Goal: Information Seeking & Learning: Learn about a topic

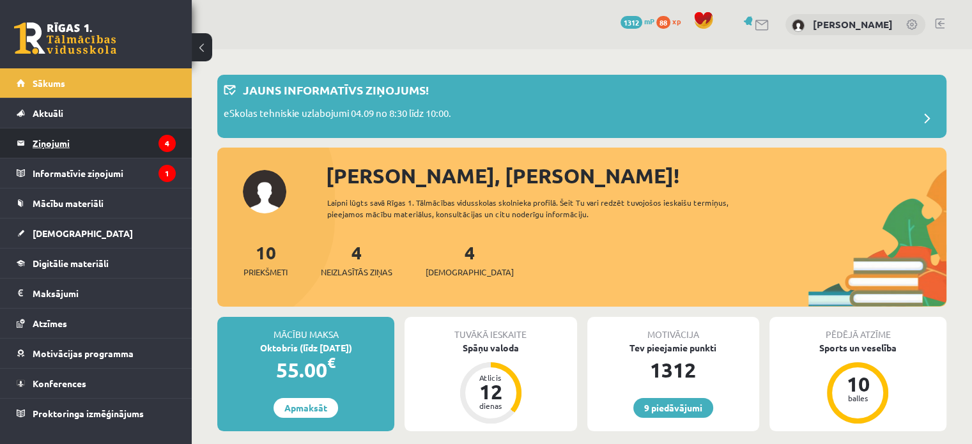
click at [130, 139] on legend "Ziņojumi 4" at bounding box center [104, 142] width 143 height 29
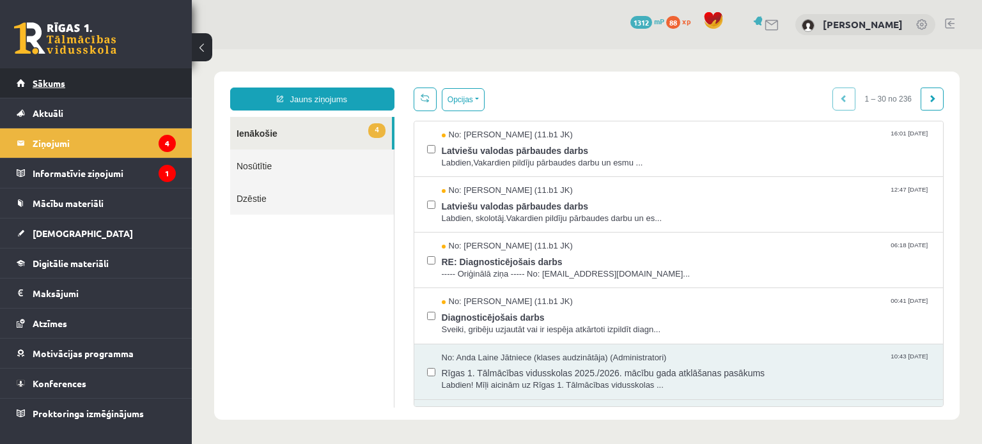
click at [93, 86] on link "Sākums" at bounding box center [96, 82] width 159 height 29
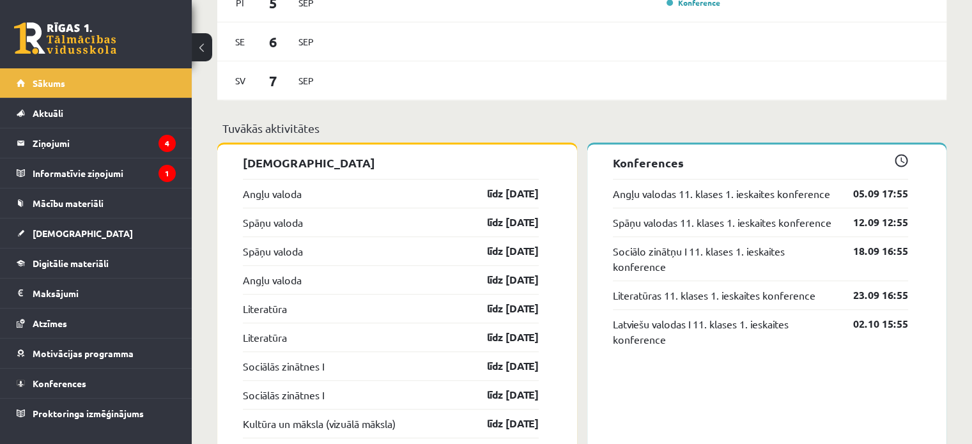
scroll to position [1022, 0]
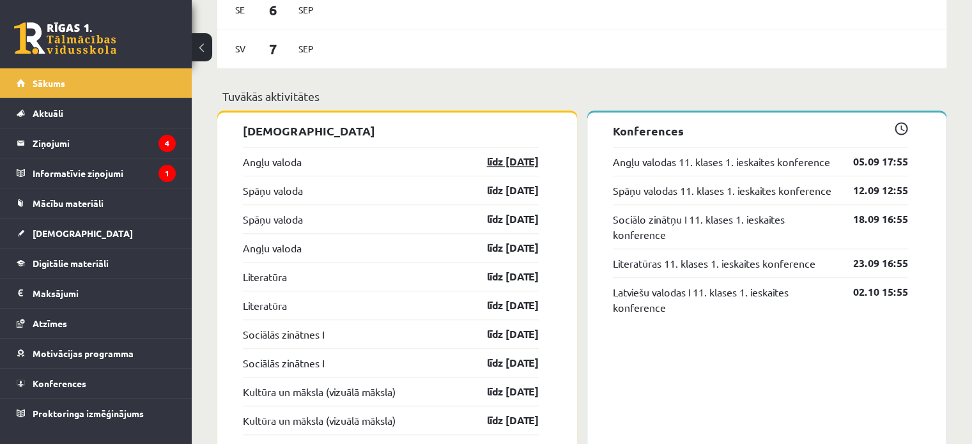
click at [485, 167] on link "līdz 15.09.25" at bounding box center [502, 161] width 74 height 15
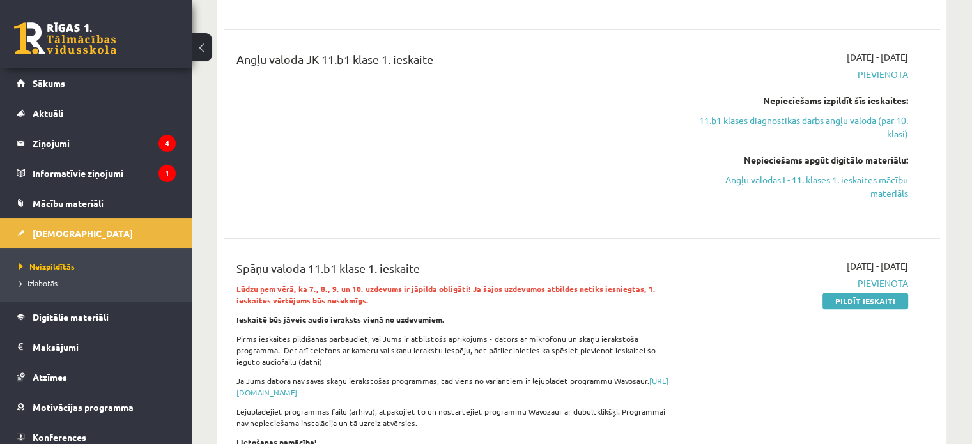
scroll to position [378, 0]
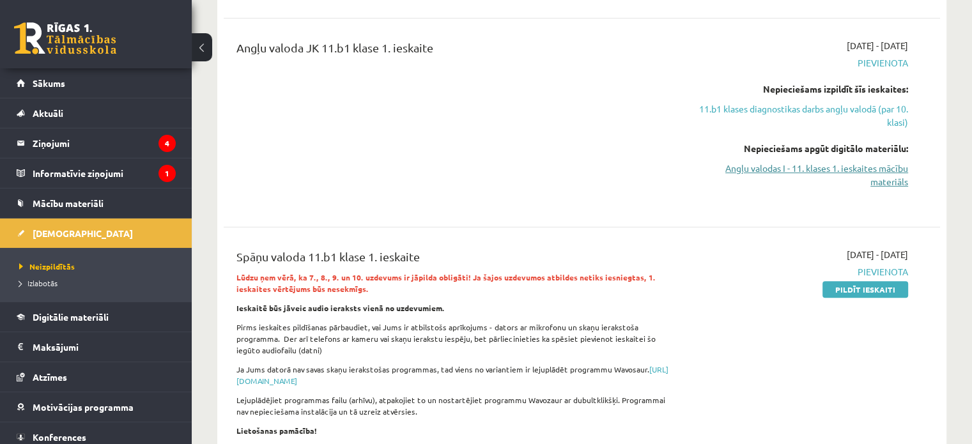
click at [843, 173] on link "Angļu valodas I - 11. klases 1. ieskaites mācību materiāls" at bounding box center [802, 175] width 211 height 27
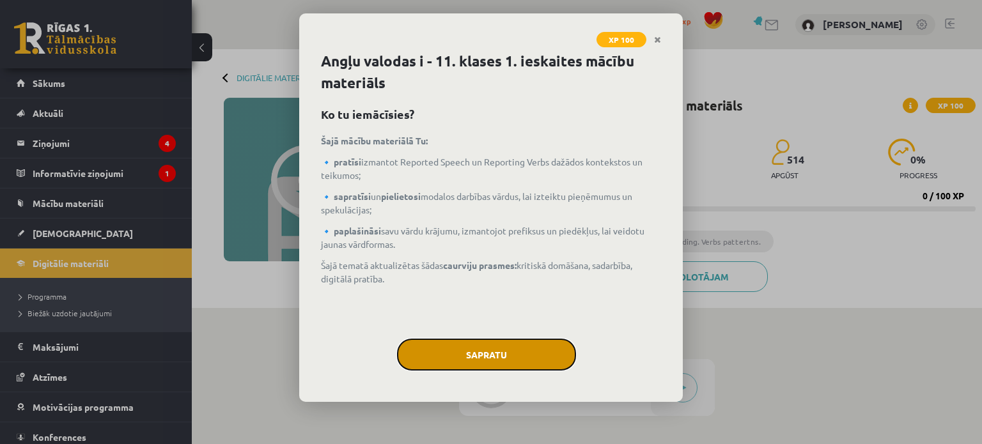
click at [549, 354] on button "Sapratu" at bounding box center [486, 355] width 179 height 32
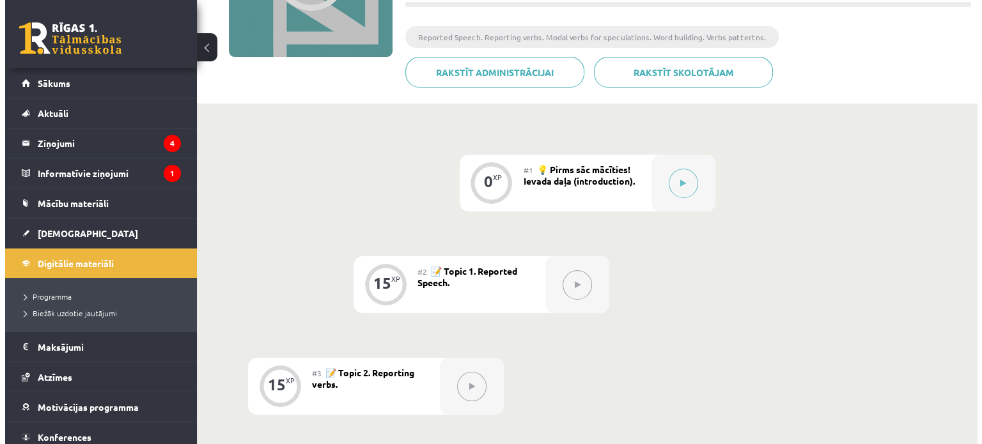
scroll to position [191, 0]
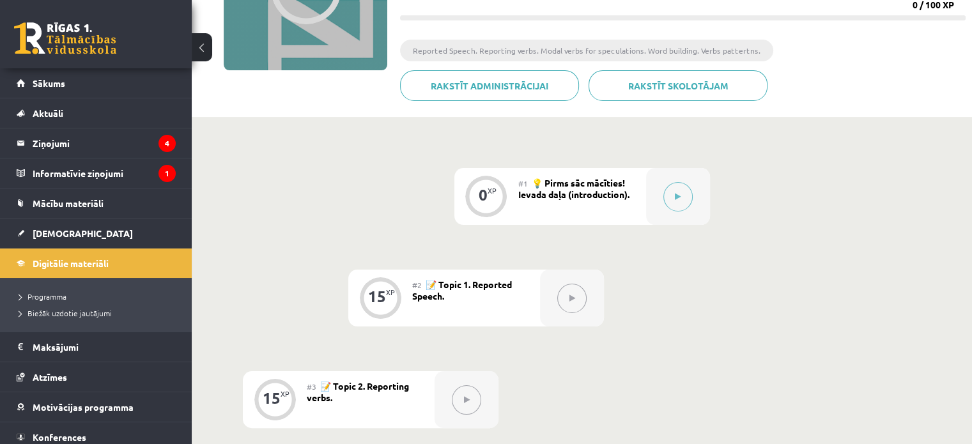
click at [688, 201] on button at bounding box center [678, 196] width 29 height 29
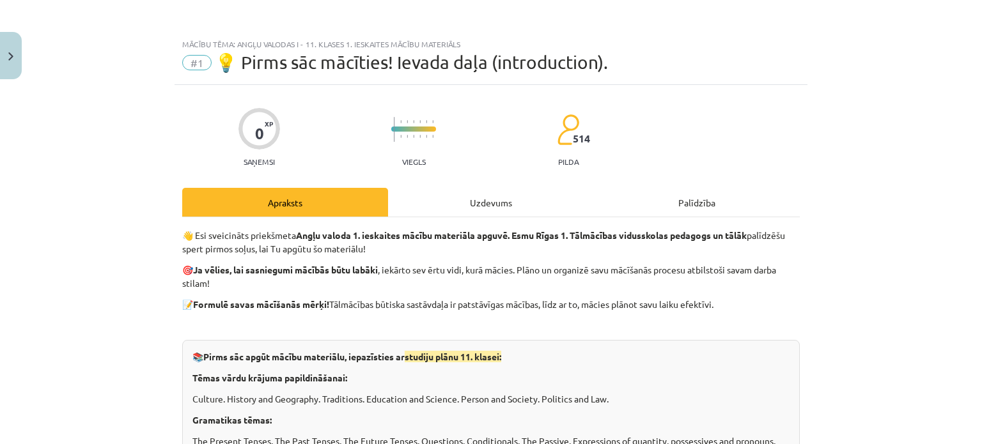
click at [506, 191] on div "Uzdevums" at bounding box center [491, 202] width 206 height 29
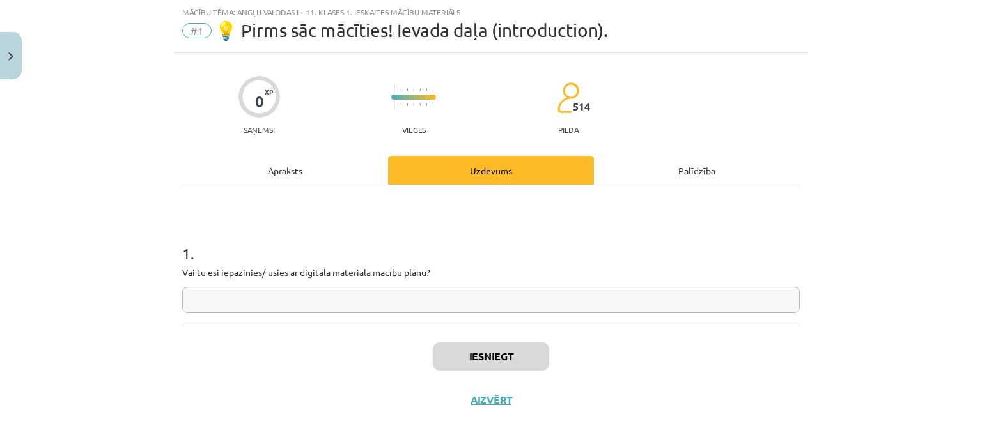
click at [513, 309] on input "text" at bounding box center [491, 300] width 618 height 26
click at [513, 308] on input "text" at bounding box center [491, 300] width 618 height 26
type input "*"
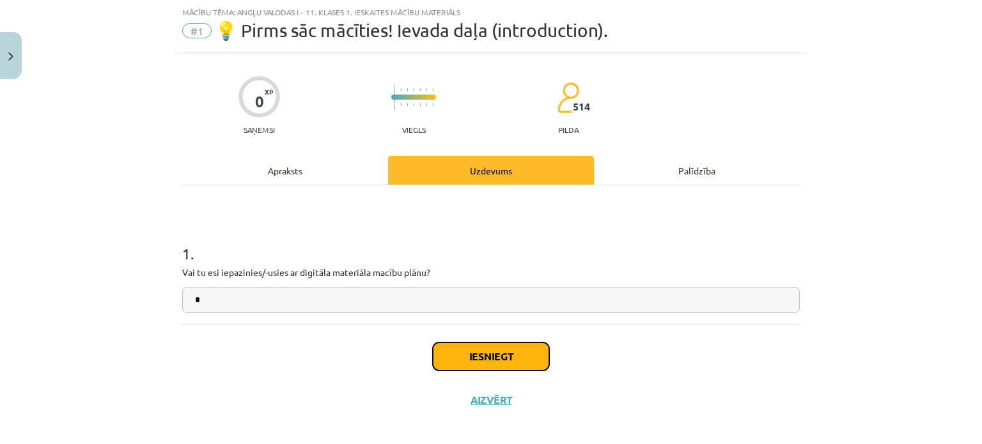
click at [488, 359] on button "Iesniegt" at bounding box center [491, 357] width 116 height 28
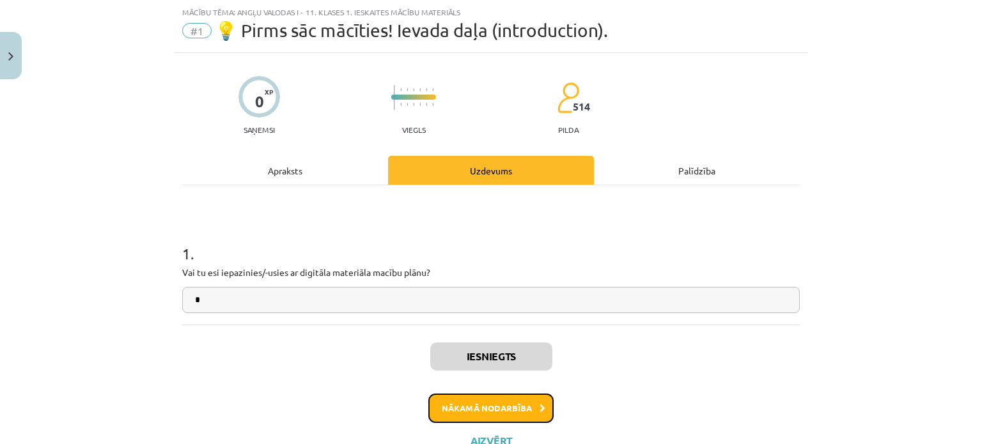
click at [501, 403] on button "Nākamā nodarbība" at bounding box center [490, 408] width 125 height 29
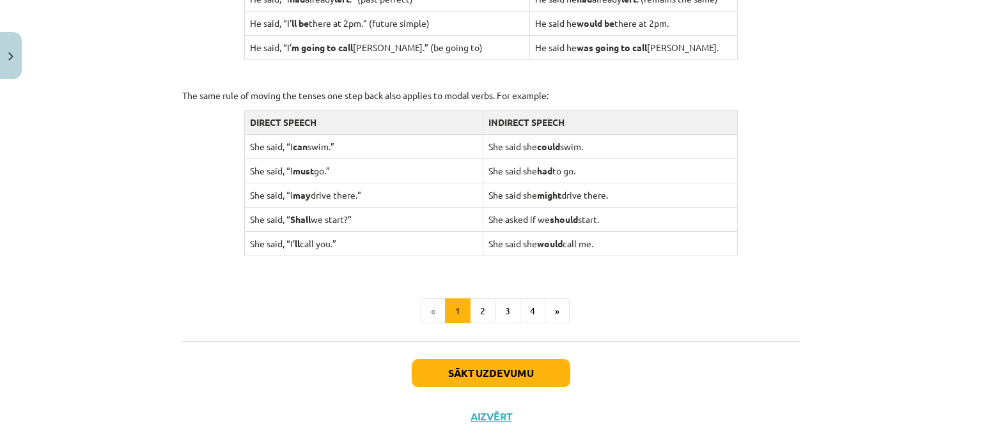
scroll to position [1268, 0]
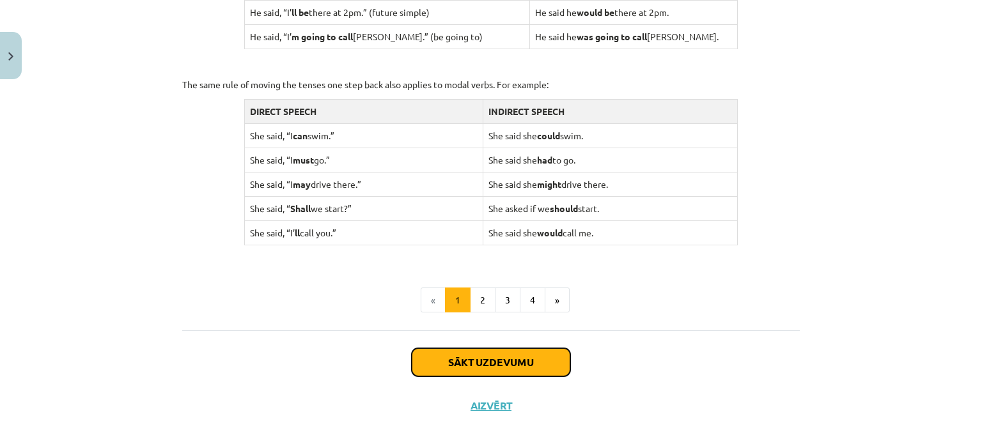
click at [542, 352] on button "Sākt uzdevumu" at bounding box center [491, 362] width 159 height 28
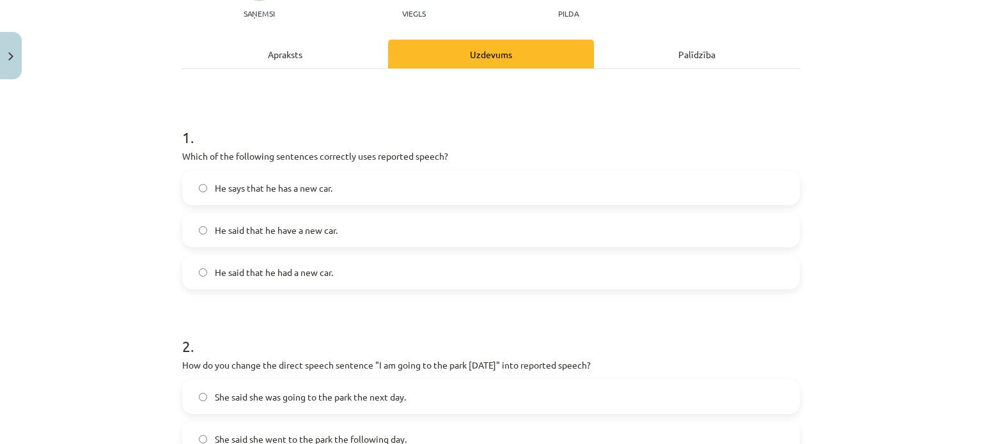
scroll to position [150, 0]
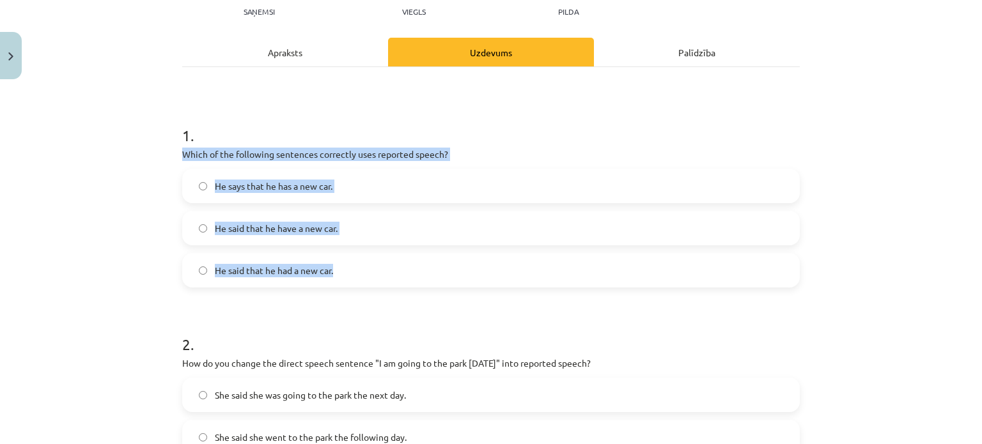
drag, startPoint x: 172, startPoint y: 150, endPoint x: 407, endPoint y: 273, distance: 264.8
copy div "Which of the following sentences correctly uses reported speech? He says that h…"
click at [164, 247] on div "Mācību tēma: Angļu valodas i - 11. klases 1. ieskaites mācību materiāls #2 📝 To…" at bounding box center [491, 222] width 982 height 444
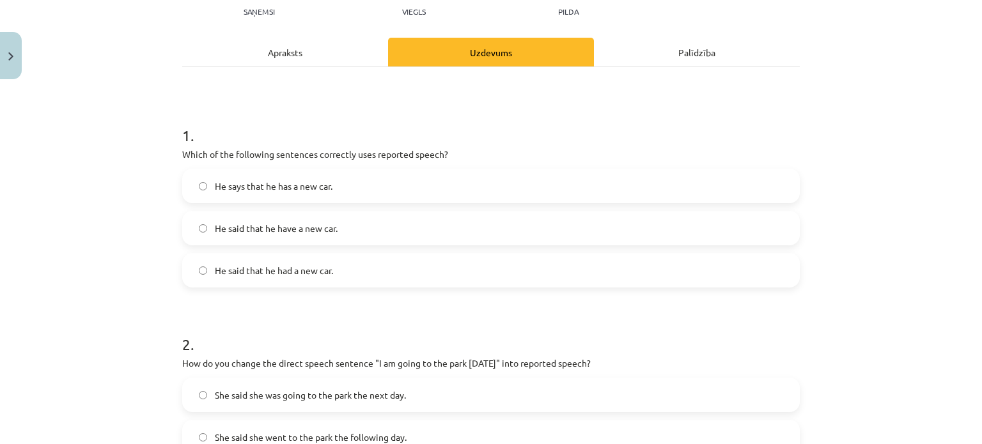
click at [254, 186] on span "He says that he has a new car." at bounding box center [274, 186] width 118 height 13
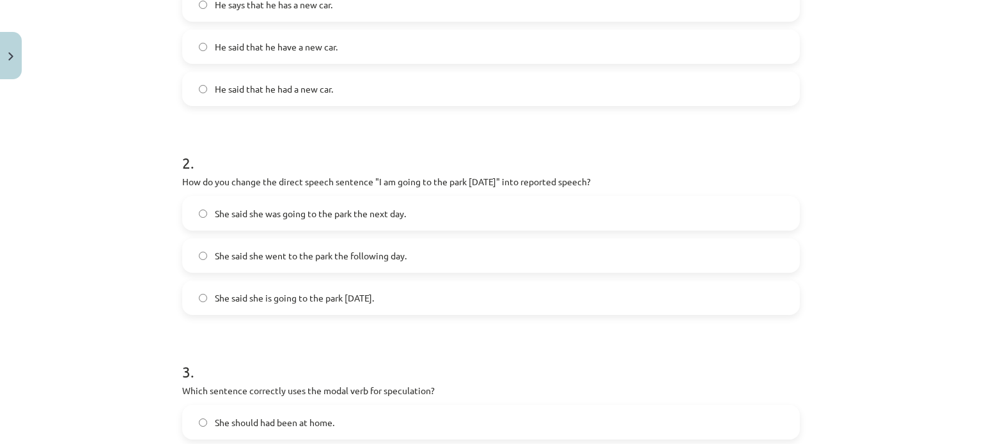
scroll to position [331, 0]
drag, startPoint x: 176, startPoint y: 184, endPoint x: 426, endPoint y: 287, distance: 269.7
click at [426, 287] on div "15 XP Saņemsi Viegls 514 pilda Apraksts Uzdevums Palīdzība 1 . Which of the fol…" at bounding box center [491, 407] width 633 height 1305
copy div "How do you change the direct speech sentence "I am going to the park tomorrow" …"
click at [148, 148] on div "Mācību tēma: Angļu valodas i - 11. klases 1. ieskaites mācību materiāls #2 📝 To…" at bounding box center [491, 222] width 982 height 444
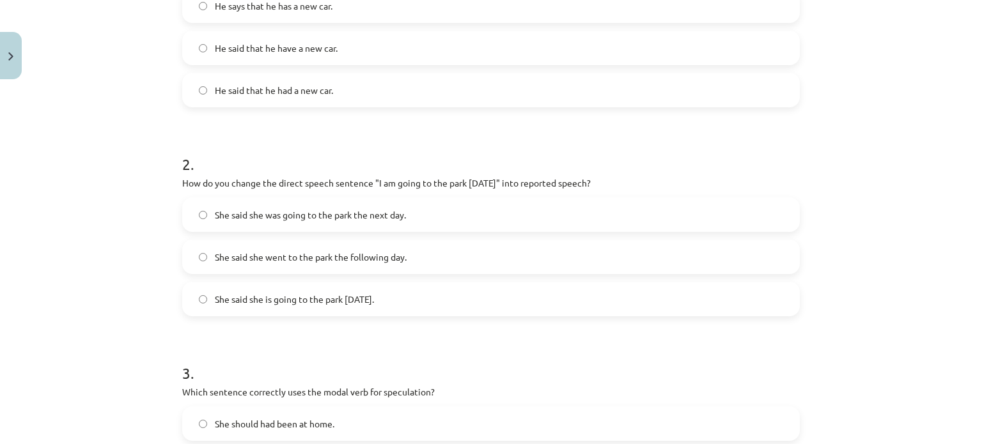
click at [263, 212] on span "She said she was going to the park the next day." at bounding box center [310, 214] width 191 height 13
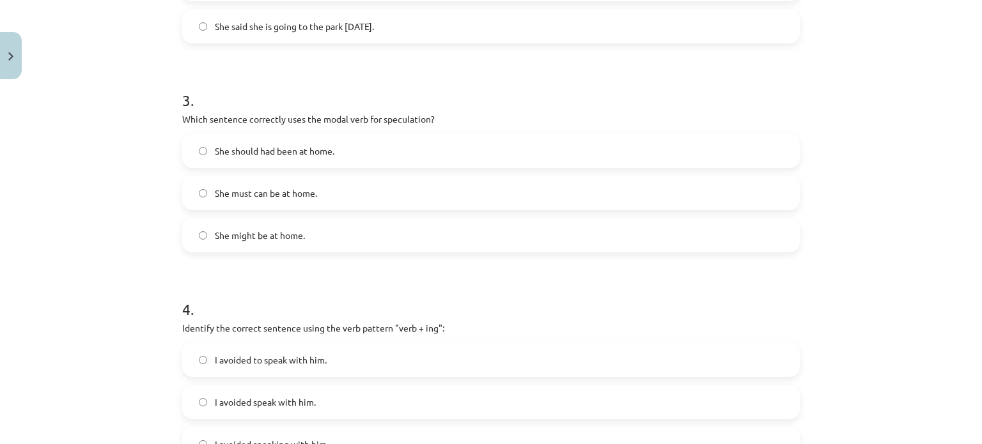
scroll to position [606, 0]
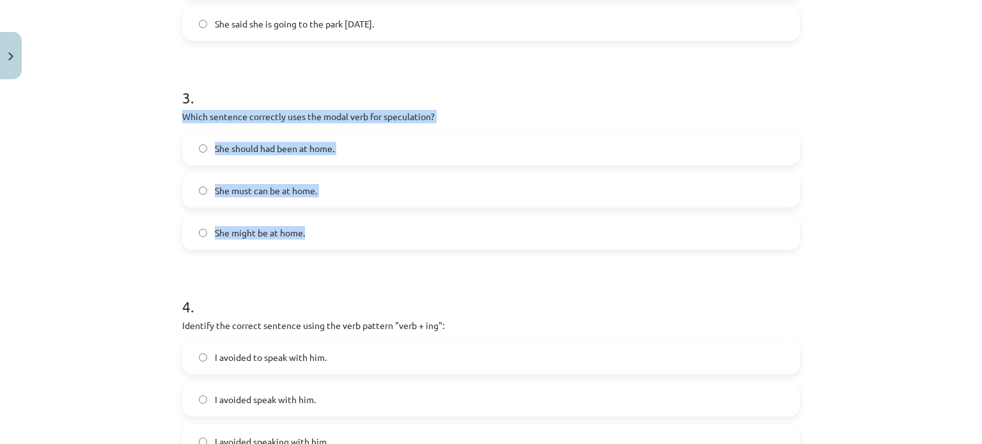
drag, startPoint x: 171, startPoint y: 117, endPoint x: 352, endPoint y: 243, distance: 219.9
click at [352, 243] on div "15 XP Saņemsi Viegls 514 pilda Apraksts Uzdevums Palīdzība 1 . Which of the fol…" at bounding box center [491, 131] width 633 height 1305
copy div "Which sentence correctly uses the modal verb for speculation? She should had be…"
click at [235, 222] on label "She might be at home." at bounding box center [490, 233] width 615 height 32
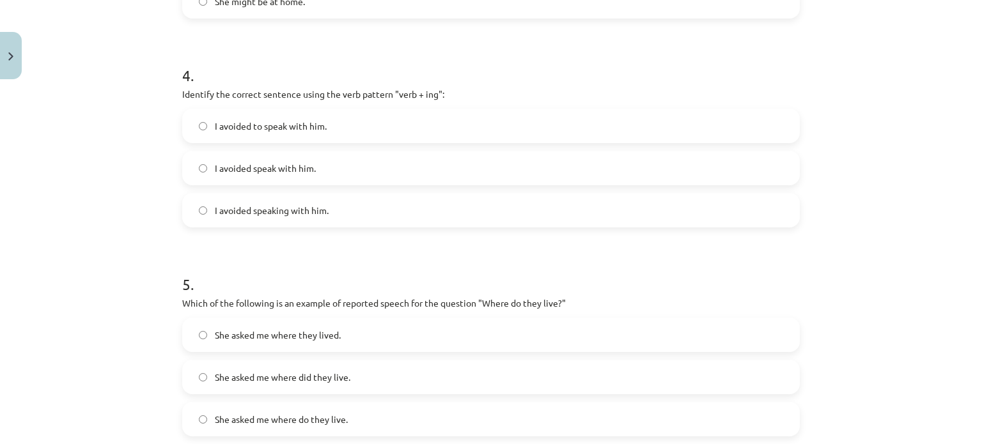
scroll to position [839, 0]
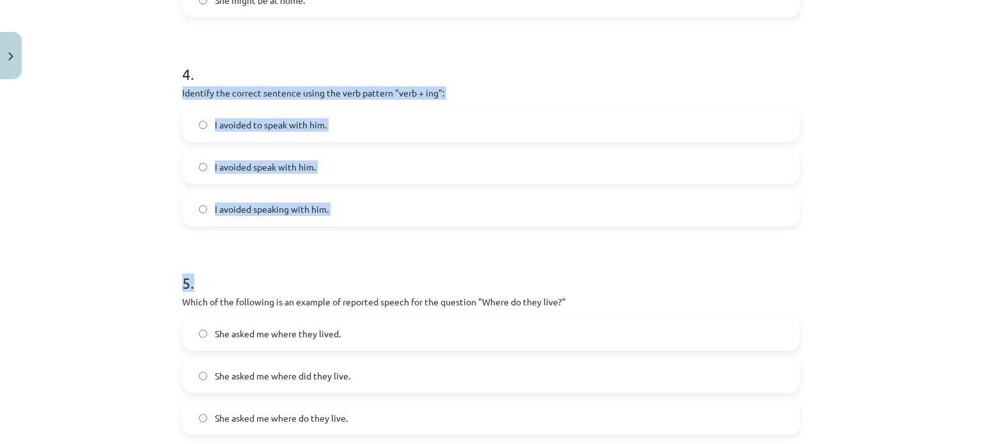
drag, startPoint x: 166, startPoint y: 94, endPoint x: 383, endPoint y: 234, distance: 258.5
click at [383, 234] on div "Mācību tēma: Angļu valodas i - 11. klases 1. ieskaites mācību materiāls #2 📝 To…" at bounding box center [491, 222] width 982 height 444
copy form "Identify the correct sentence using the verb pattern "verb + ing": I avoided to…"
click at [263, 217] on label "I avoided speaking with him." at bounding box center [490, 209] width 615 height 32
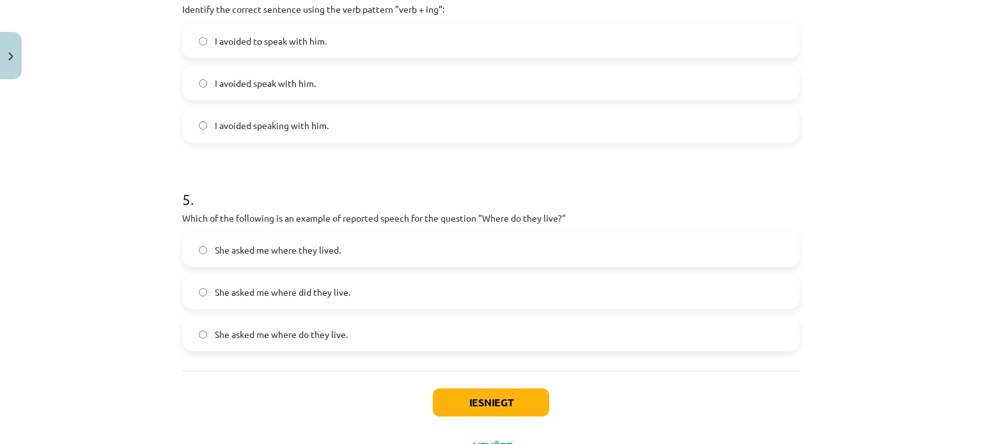
scroll to position [977, 0]
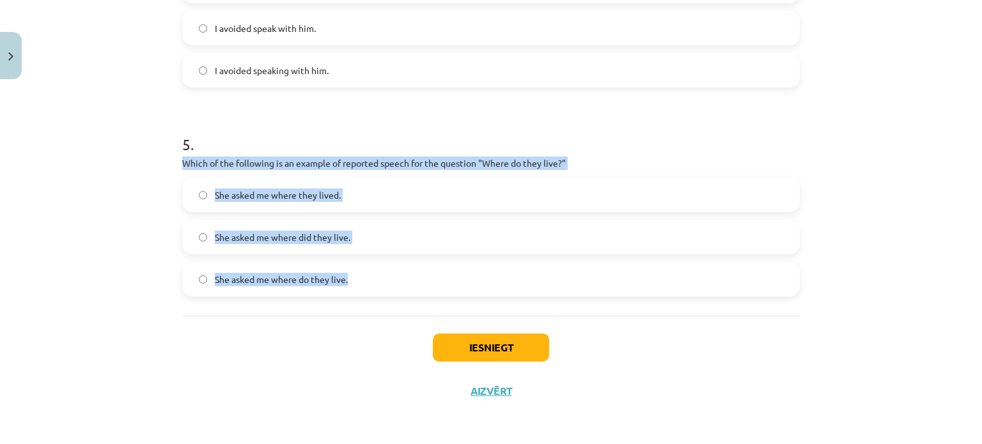
drag, startPoint x: 176, startPoint y: 158, endPoint x: 356, endPoint y: 283, distance: 219.6
copy div "Which of the following is an example of reported speech for the question "Where…"
click at [356, 283] on label "She asked me where do they live." at bounding box center [490, 279] width 615 height 32
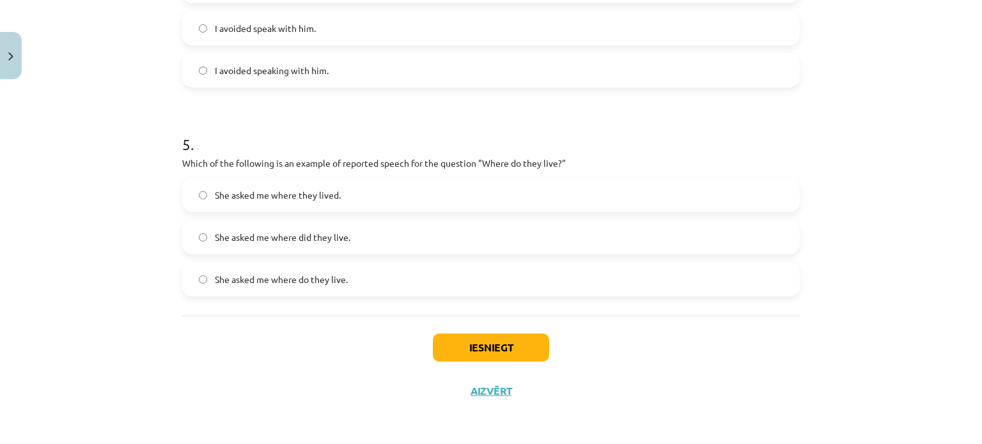
click at [270, 196] on span "She asked me where they lived." at bounding box center [278, 195] width 126 height 13
click at [441, 334] on button "Iesniegt" at bounding box center [491, 348] width 116 height 28
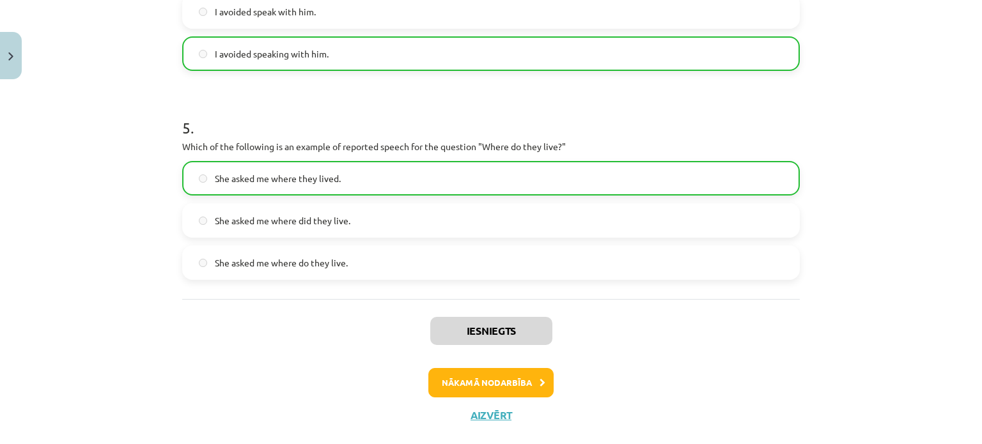
scroll to position [1018, 0]
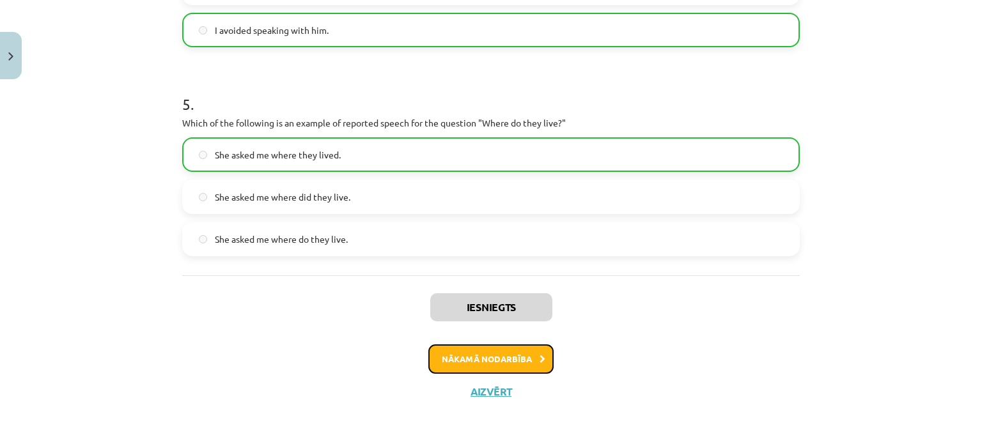
click at [494, 359] on button "Nākamā nodarbība" at bounding box center [490, 359] width 125 height 29
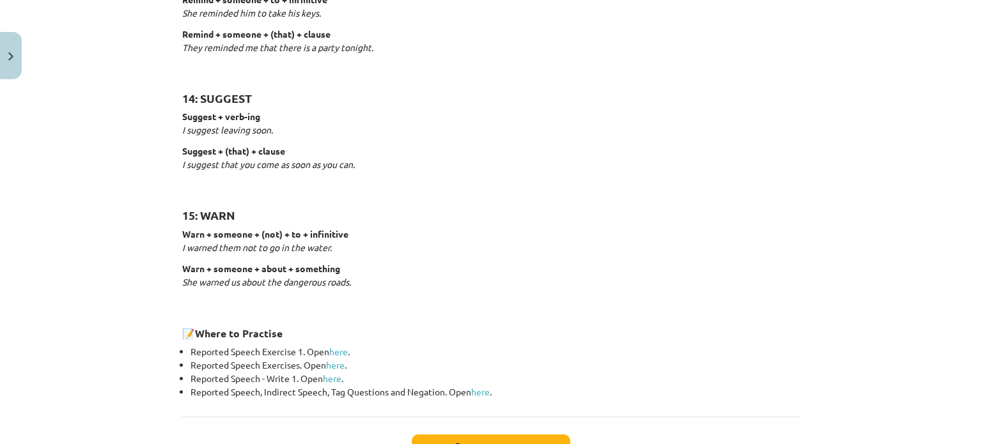
scroll to position [2023, 0]
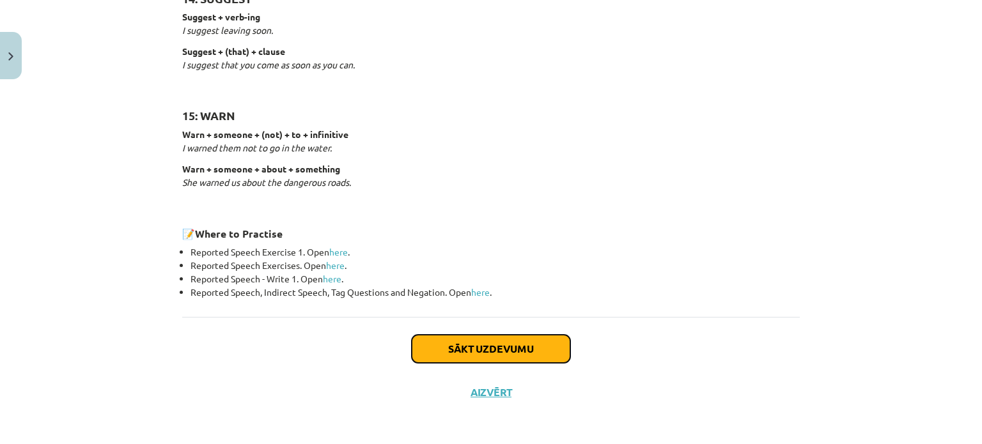
click at [559, 352] on button "Sākt uzdevumu" at bounding box center [491, 349] width 159 height 28
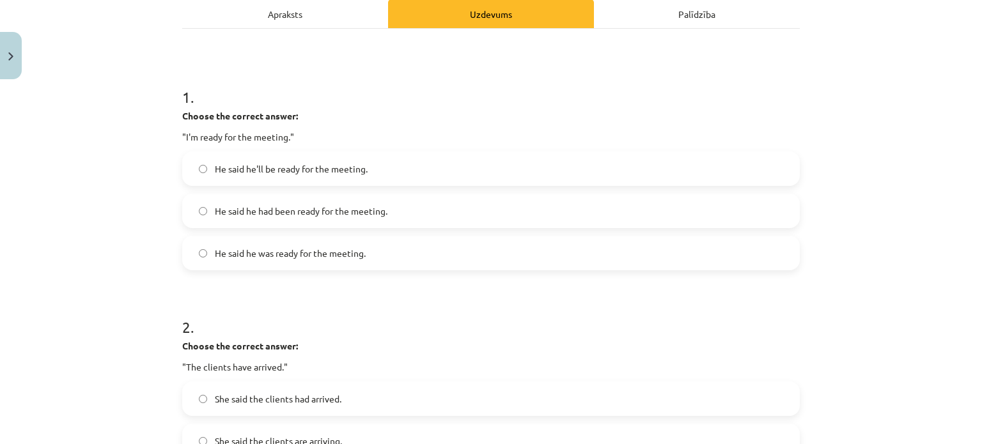
scroll to position [214, 0]
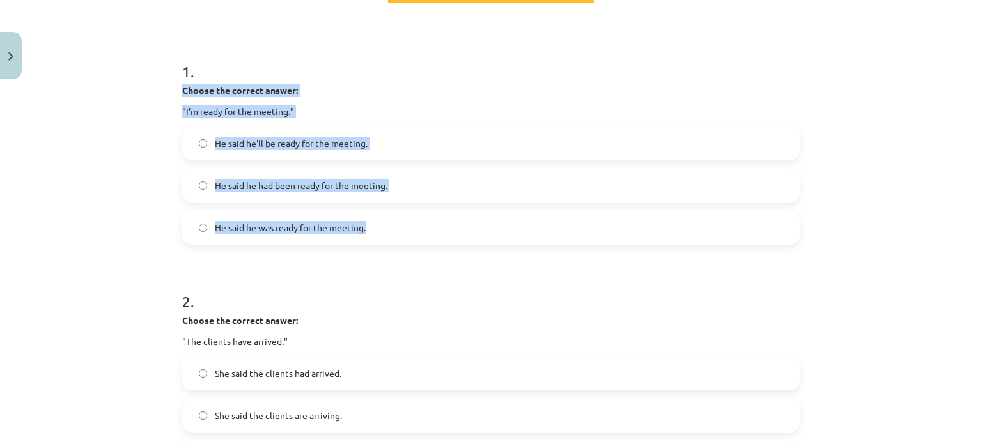
drag, startPoint x: 172, startPoint y: 82, endPoint x: 397, endPoint y: 237, distance: 273.1
copy div "Choose the correct answer: "I'm ready for the meeting." He said he'll be ready …"
click at [185, 175] on label "He said he had been ready for the meeting." at bounding box center [490, 185] width 615 height 32
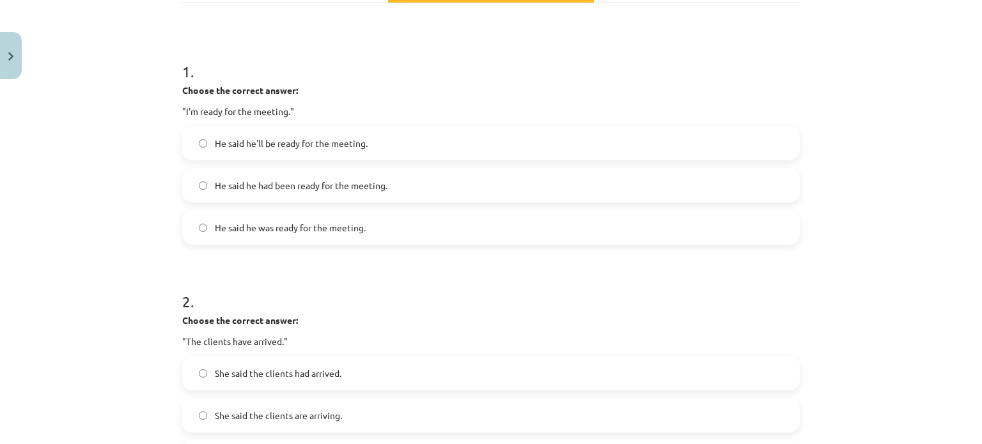
click at [238, 228] on span "He said he was ready for the meeting." at bounding box center [290, 227] width 151 height 13
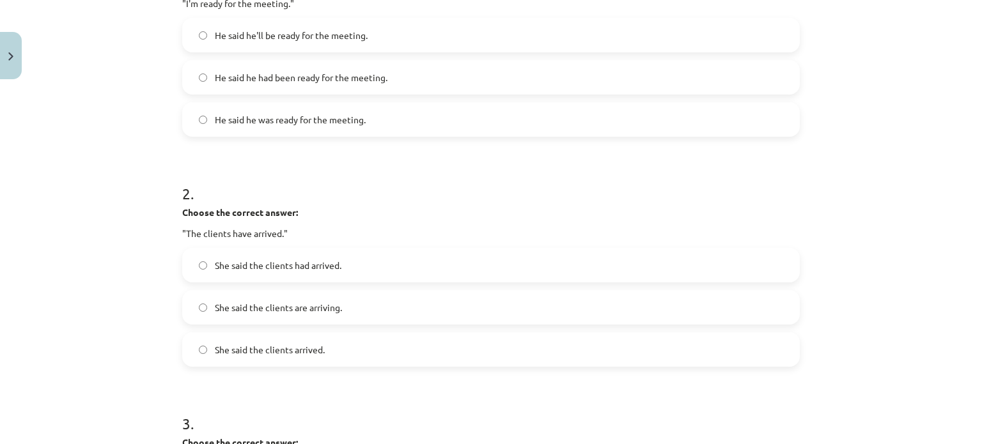
scroll to position [345, 0]
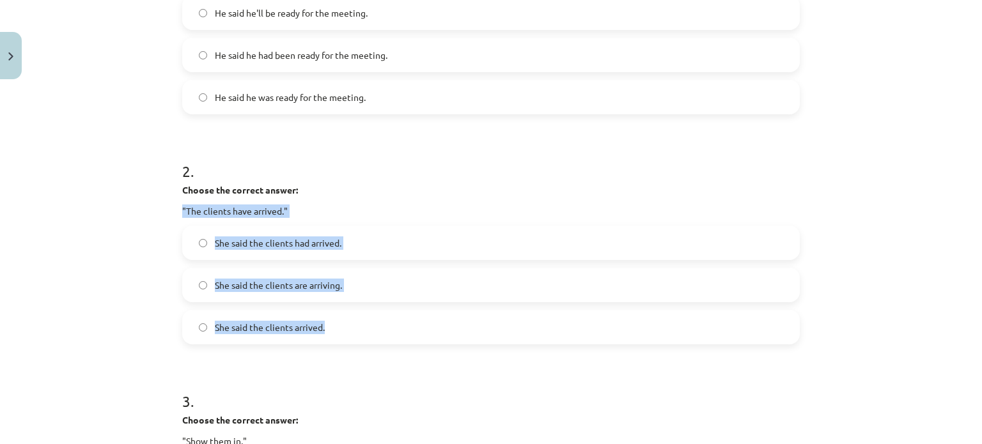
drag, startPoint x: 174, startPoint y: 209, endPoint x: 437, endPoint y: 335, distance: 291.4
click at [437, 335] on div "15 XP Saņemsi Viegls 514 pilda Apraksts Uzdevums Palīdzība 1 . Choose the corre…" at bounding box center [491, 445] width 633 height 1411
copy div ""The clients have arrived." She said the clients had arrived. She said the clie…"
click at [156, 222] on div "Mācību tēma: Angļu valodas i - 11. klases 1. ieskaites mācību materiāls #3 📝 To…" at bounding box center [491, 222] width 982 height 444
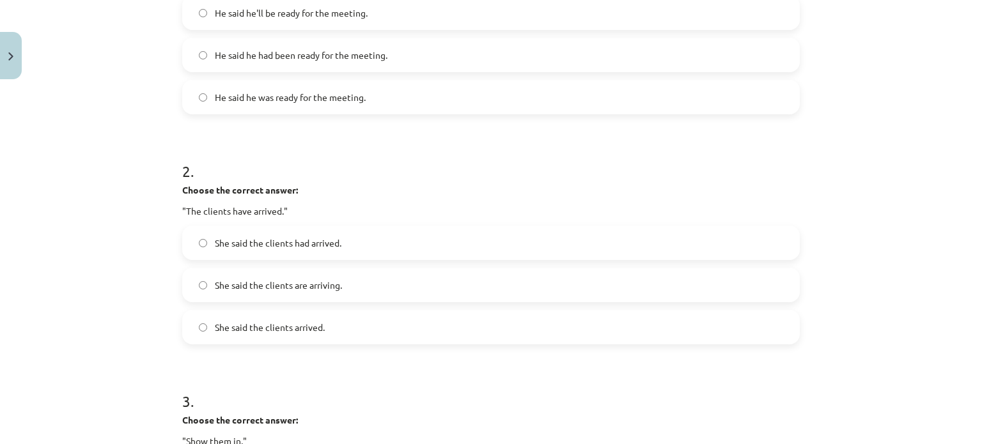
click at [240, 245] on span "She said the clients had arrived." at bounding box center [278, 243] width 127 height 13
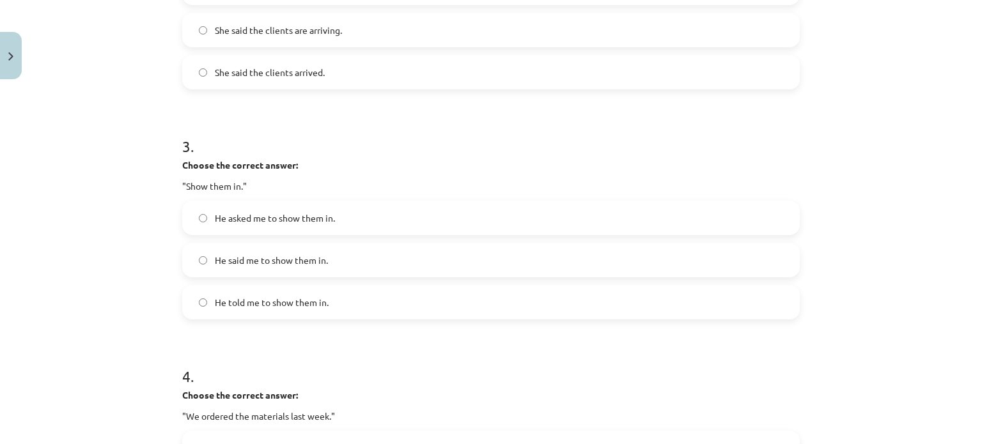
scroll to position [601, 0]
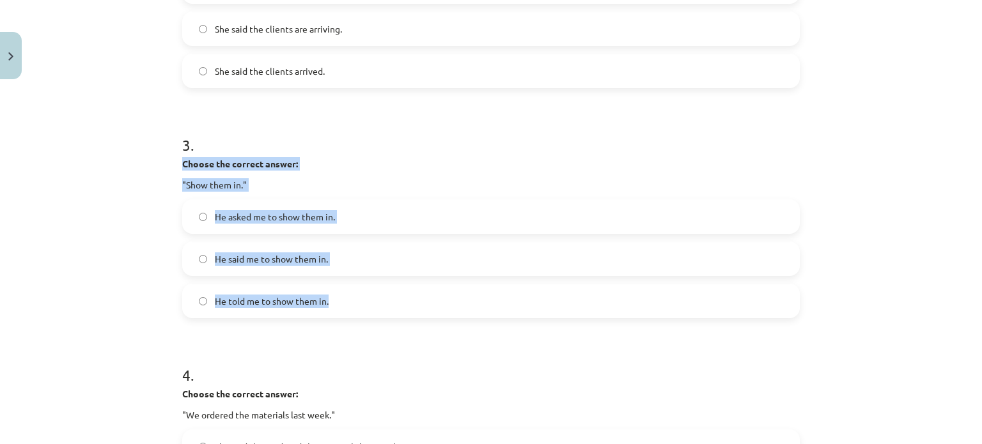
drag, startPoint x: 176, startPoint y: 157, endPoint x: 346, endPoint y: 298, distance: 220.2
click at [346, 298] on div "15 XP Saņemsi Viegls 514 pilda Apraksts Uzdevums Palīdzība 1 . Choose the corre…" at bounding box center [491, 189] width 633 height 1411
copy div "Choose the correct answer: "Show them in." He asked me to show them in. He said…"
click at [153, 265] on div "Mācību tēma: Angļu valodas i - 11. klases 1. ieskaites mācību materiāls #3 📝 To…" at bounding box center [491, 222] width 982 height 444
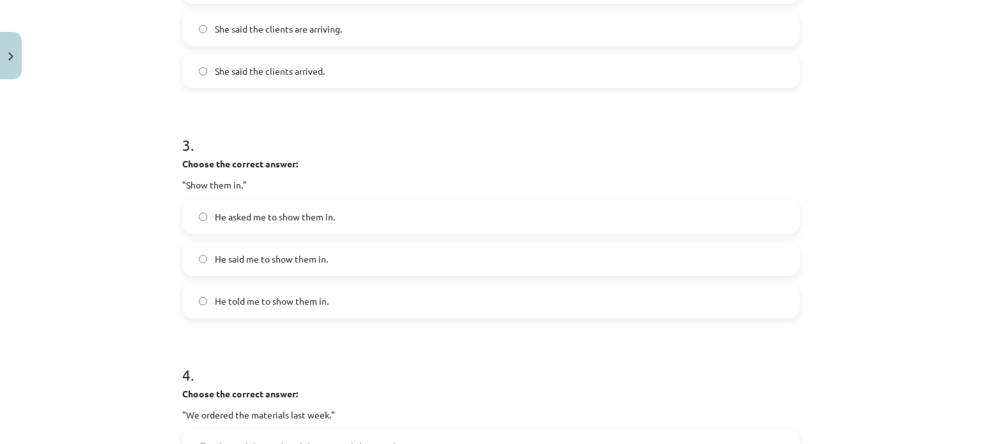
click at [235, 215] on span "He asked me to show them in." at bounding box center [275, 216] width 120 height 13
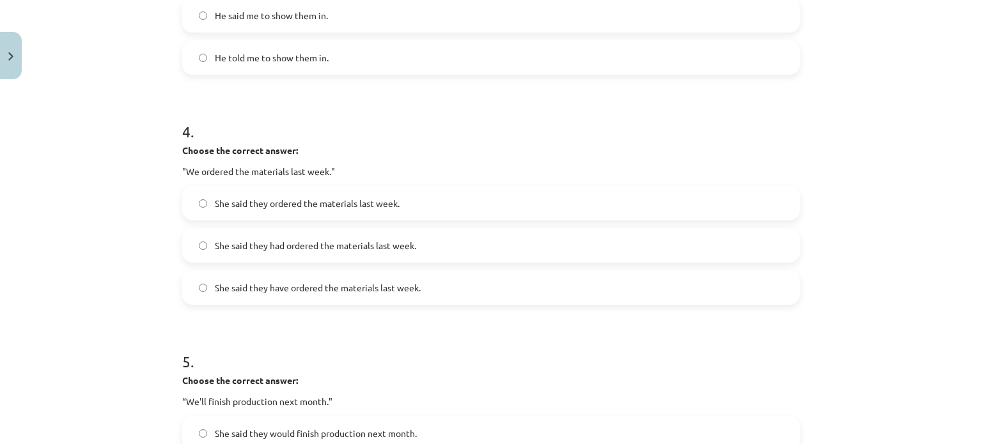
scroll to position [865, 0]
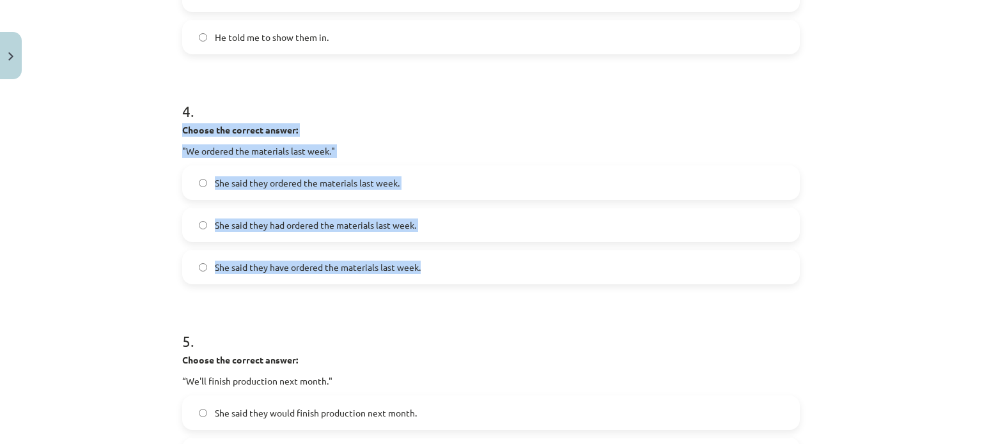
drag, startPoint x: 174, startPoint y: 132, endPoint x: 441, endPoint y: 274, distance: 302.6
copy div "Choose the correct answer: "We ordered the materials last week." She said they …"
click at [140, 196] on div "Mācību tēma: Angļu valodas i - 11. klases 1. ieskaites mācību materiāls #3 📝 To…" at bounding box center [491, 222] width 982 height 444
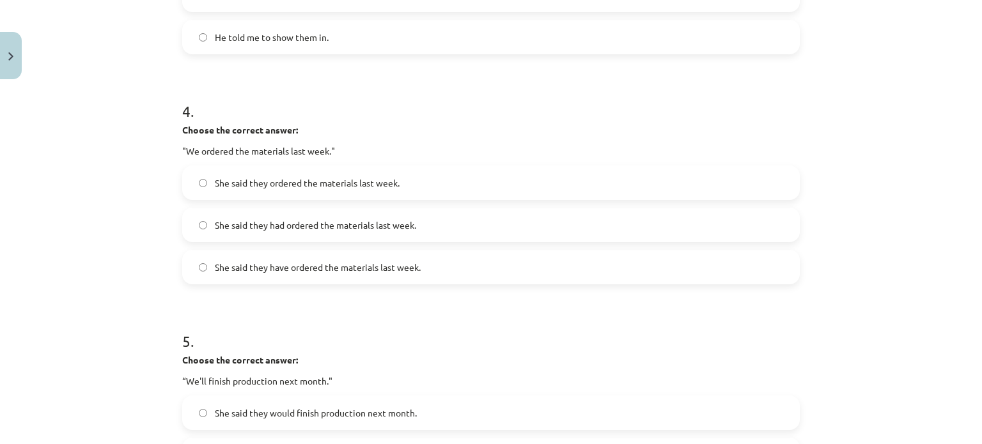
click at [294, 187] on span "She said they ordered the materials last week." at bounding box center [307, 182] width 185 height 13
click at [307, 235] on label "She said they had ordered the materials last week." at bounding box center [490, 225] width 615 height 32
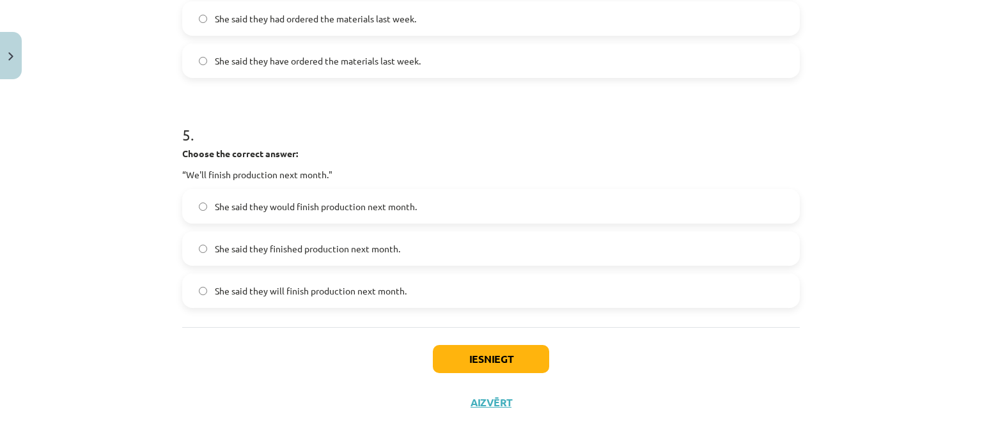
scroll to position [1083, 0]
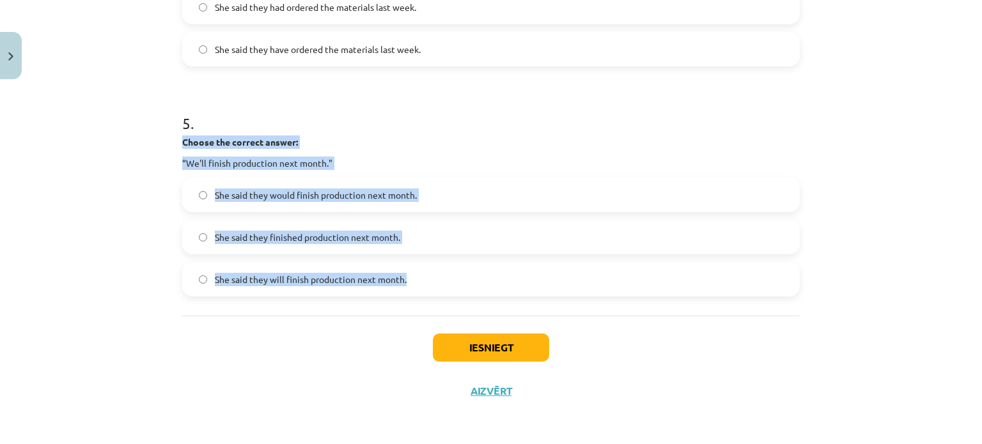
drag, startPoint x: 179, startPoint y: 141, endPoint x: 410, endPoint y: 281, distance: 270.5
click at [410, 281] on div "5 . Choose the correct answer: “We'll finish production next month." She said t…" at bounding box center [491, 194] width 618 height 205
copy div "Choose the correct answer: “We'll finish production next month." She said they …"
click at [335, 198] on span "She said they would finish production next month." at bounding box center [316, 195] width 202 height 13
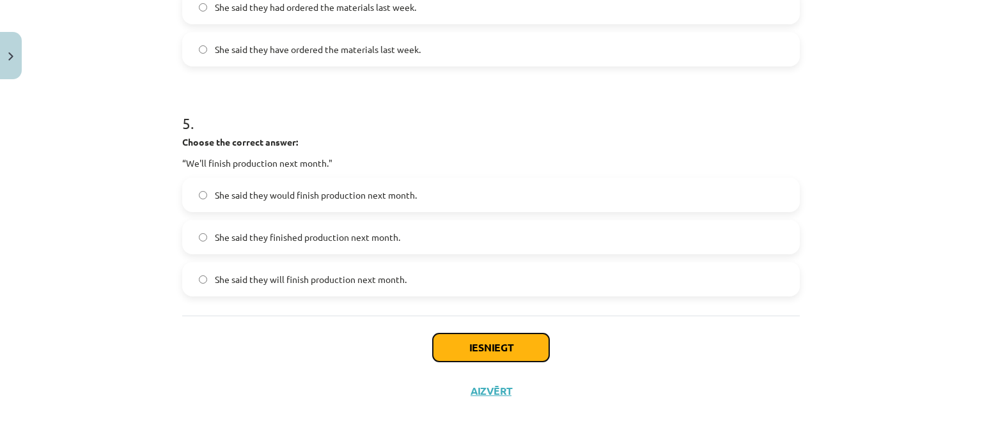
click at [490, 350] on button "Iesniegt" at bounding box center [491, 348] width 116 height 28
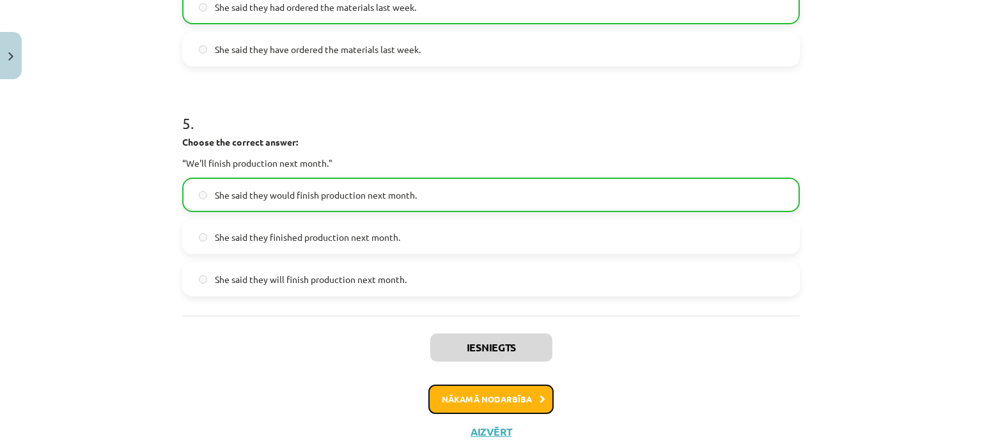
click at [504, 404] on button "Nākamā nodarbība" at bounding box center [490, 399] width 125 height 29
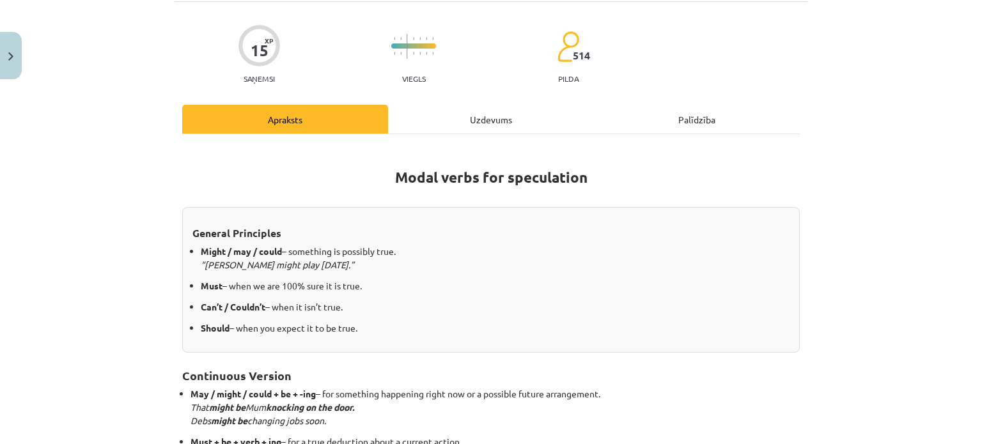
scroll to position [32, 0]
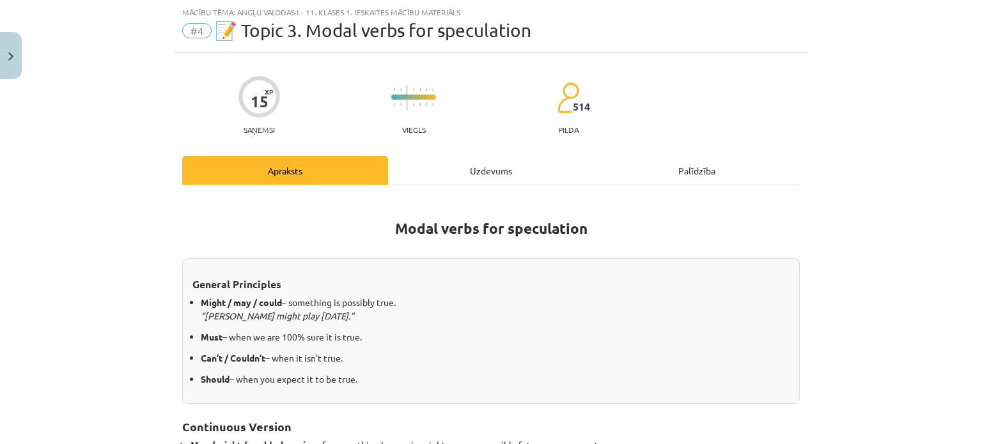
click at [483, 167] on div "Uzdevums" at bounding box center [491, 170] width 206 height 29
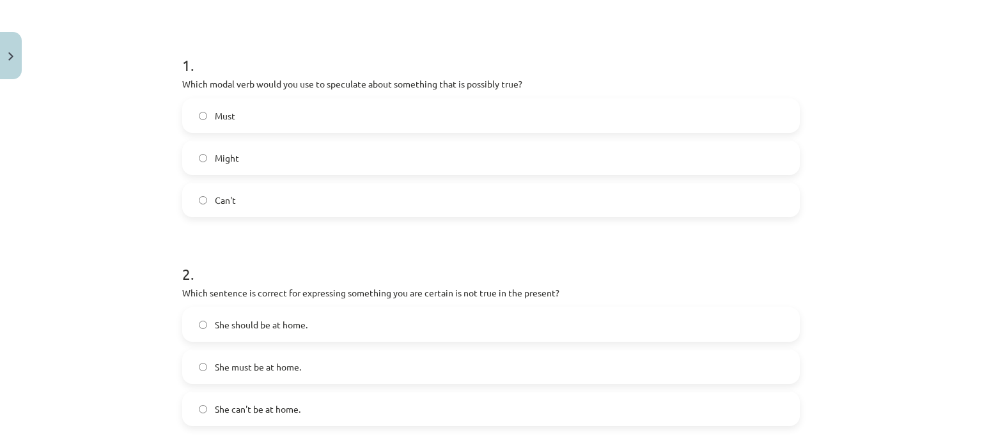
scroll to position [226, 0]
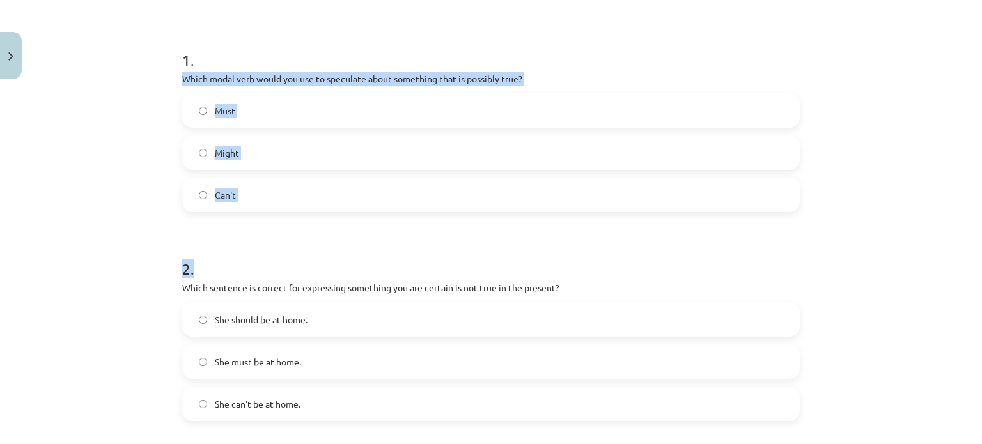
drag, startPoint x: 176, startPoint y: 75, endPoint x: 377, endPoint y: 263, distance: 274.5
click at [229, 144] on label "Might" at bounding box center [490, 153] width 615 height 32
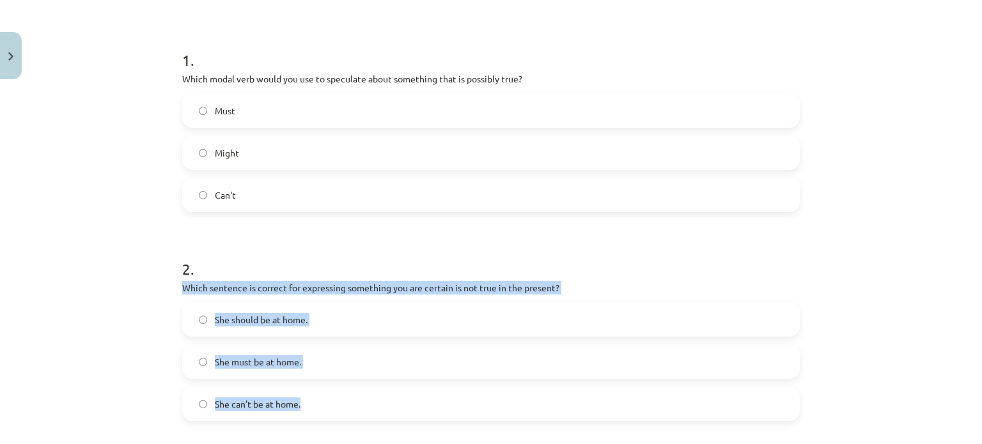
drag, startPoint x: 174, startPoint y: 285, endPoint x: 339, endPoint y: 407, distance: 205.7
click at [251, 405] on span "She can't be at home." at bounding box center [258, 404] width 86 height 13
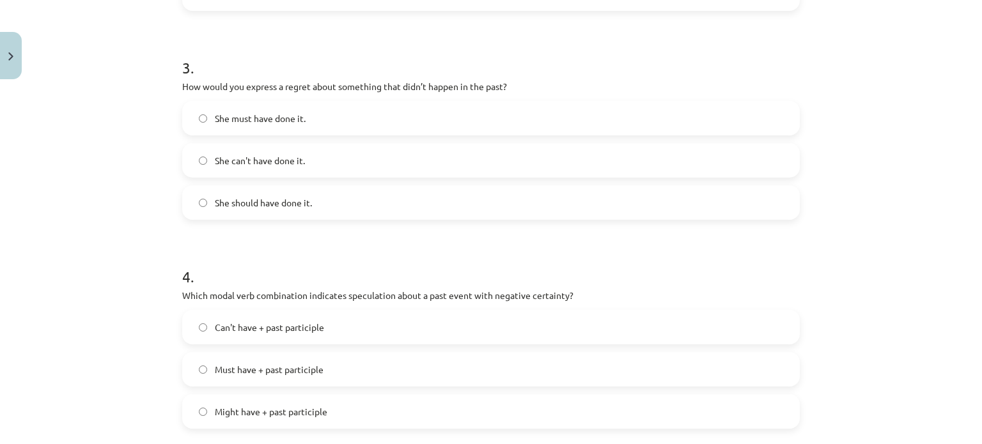
scroll to position [644, 0]
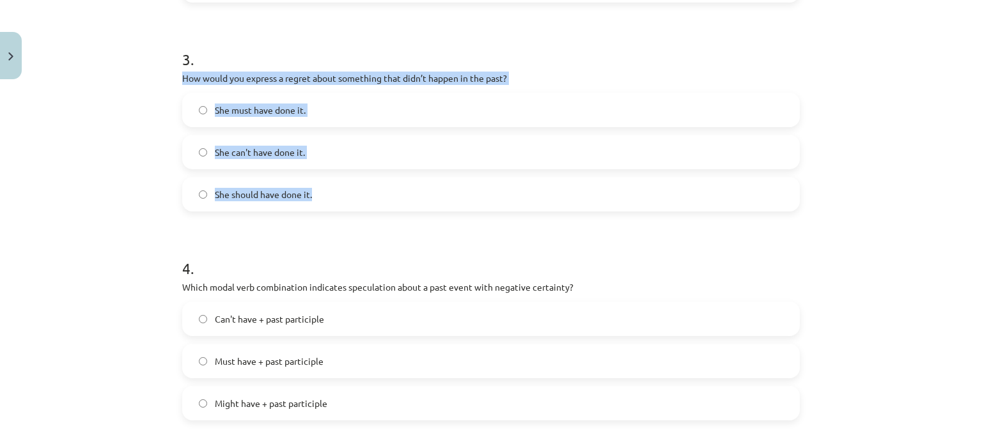
drag, startPoint x: 170, startPoint y: 77, endPoint x: 382, endPoint y: 191, distance: 240.8
click at [382, 191] on div "15 XP Saņemsi Viegls 514 pilda Apraksts Uzdevums Palīdzība 1 . Which modal verb…" at bounding box center [491, 93] width 633 height 1305
click at [254, 205] on label "She should have done it." at bounding box center [490, 194] width 615 height 32
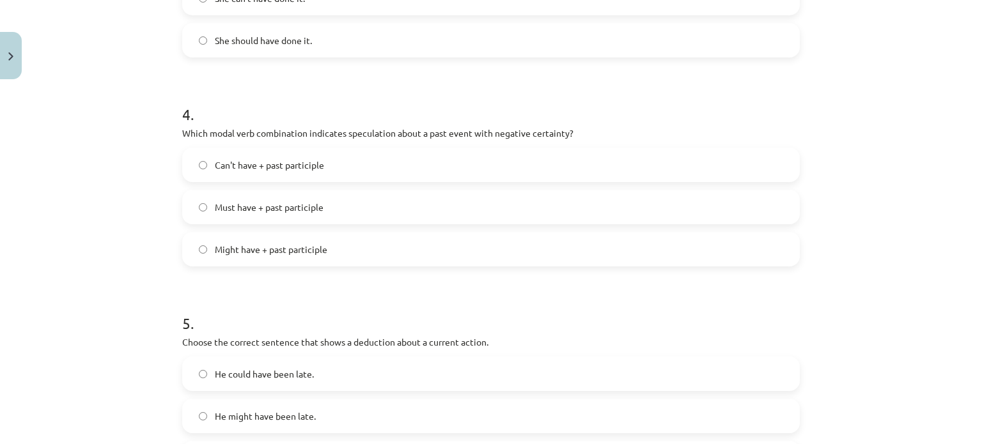
scroll to position [840, 0]
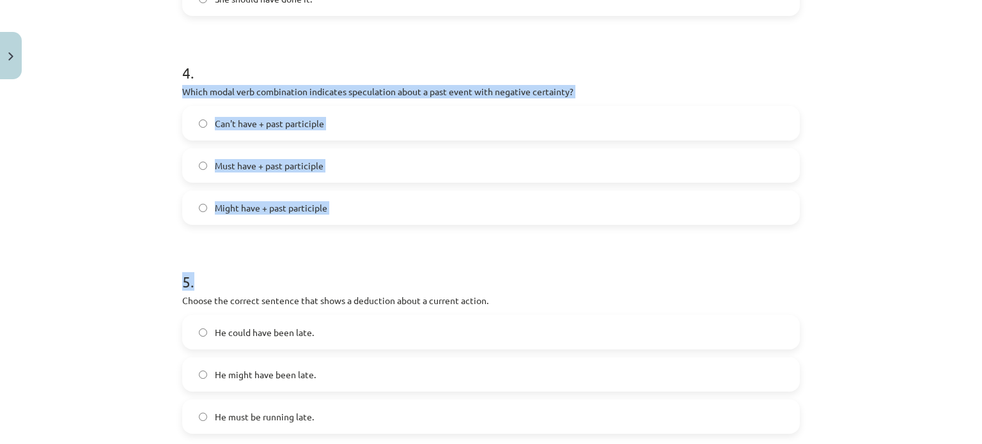
drag, startPoint x: 165, startPoint y: 95, endPoint x: 377, endPoint y: 224, distance: 248.4
click at [377, 224] on div "Mācību tēma: Angļu valodas i - 11. klases 1. ieskaites mācību materiāls #4 📝 To…" at bounding box center [491, 222] width 982 height 444
click at [277, 122] on span "Can't have + past participle" at bounding box center [269, 123] width 109 height 13
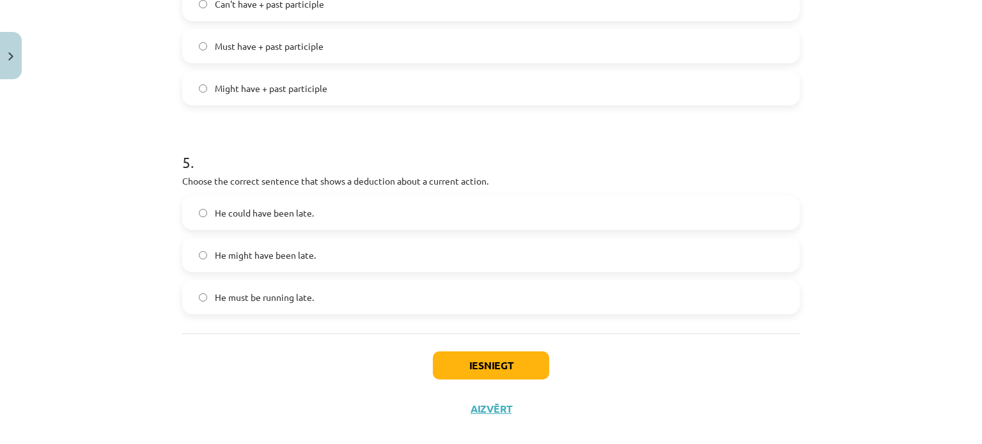
scroll to position [977, 0]
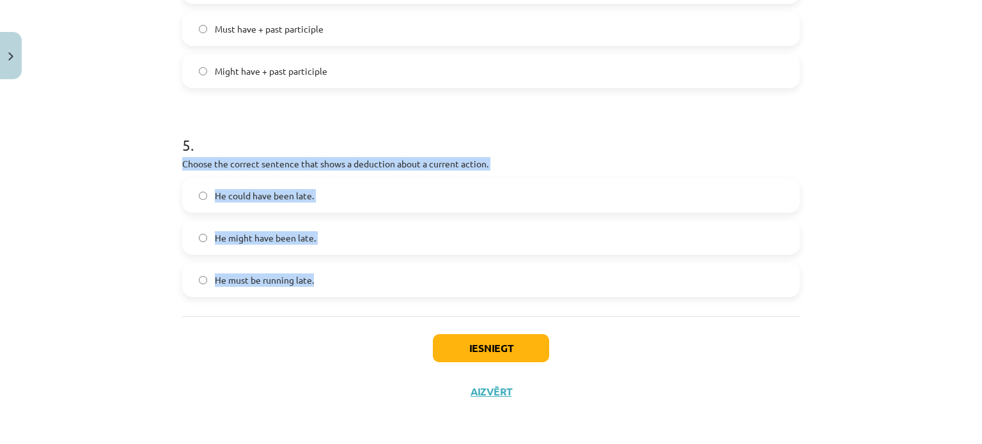
drag, startPoint x: 176, startPoint y: 163, endPoint x: 325, endPoint y: 293, distance: 198.0
click at [325, 293] on label "He must be running late." at bounding box center [490, 280] width 615 height 32
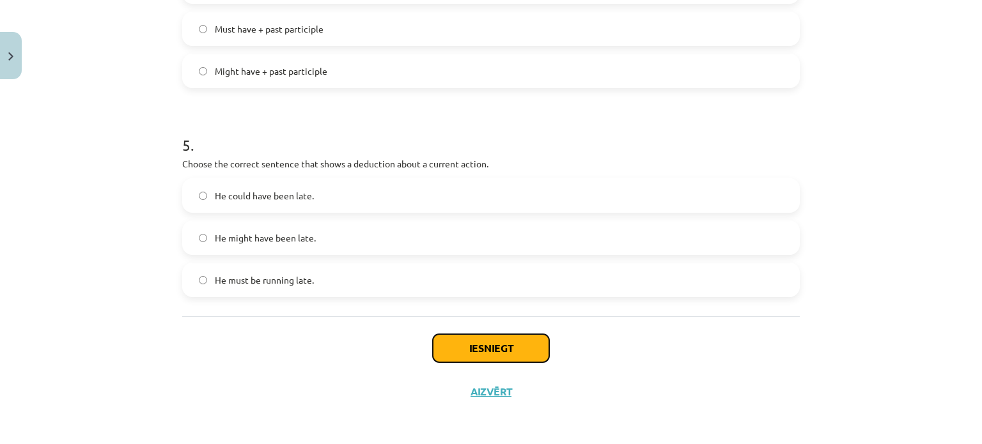
click at [460, 338] on button "Iesniegt" at bounding box center [491, 348] width 116 height 28
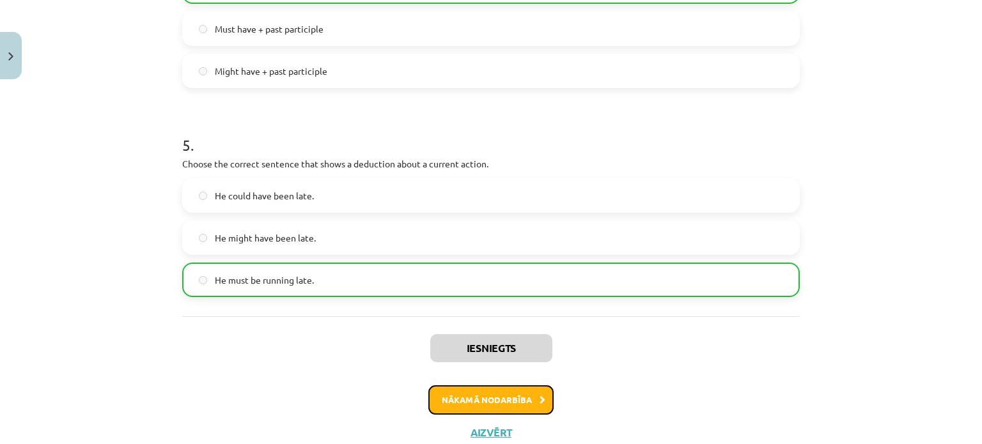
click at [465, 393] on button "Nākamā nodarbība" at bounding box center [490, 399] width 125 height 29
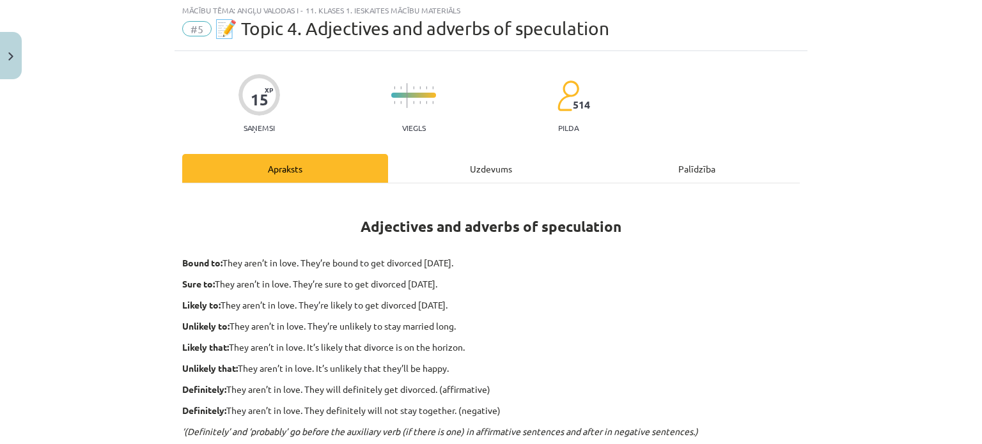
scroll to position [32, 0]
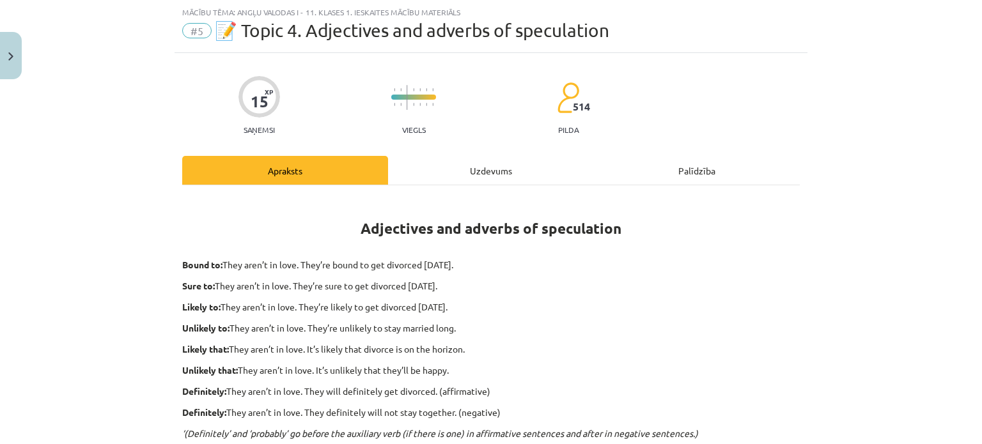
click at [495, 179] on div "Uzdevums" at bounding box center [491, 170] width 206 height 29
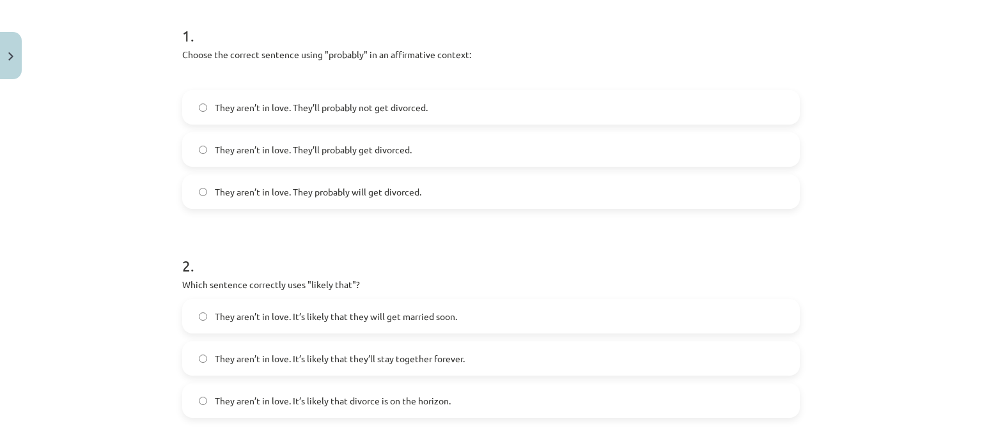
scroll to position [255, 0]
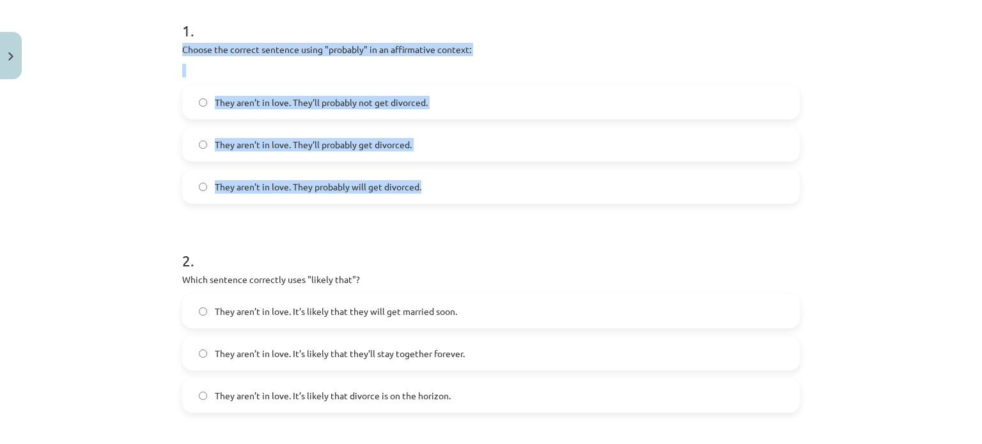
drag, startPoint x: 162, startPoint y: 51, endPoint x: 469, endPoint y: 187, distance: 336.3
click at [469, 187] on div "Mācību tēma: Angļu valodas i - 11. klases 1. ieskaites mācību materiāls #5 📝 To…" at bounding box center [491, 222] width 982 height 444
click at [294, 146] on span "They aren’t in love. They’ll probably get divorced." at bounding box center [313, 144] width 197 height 13
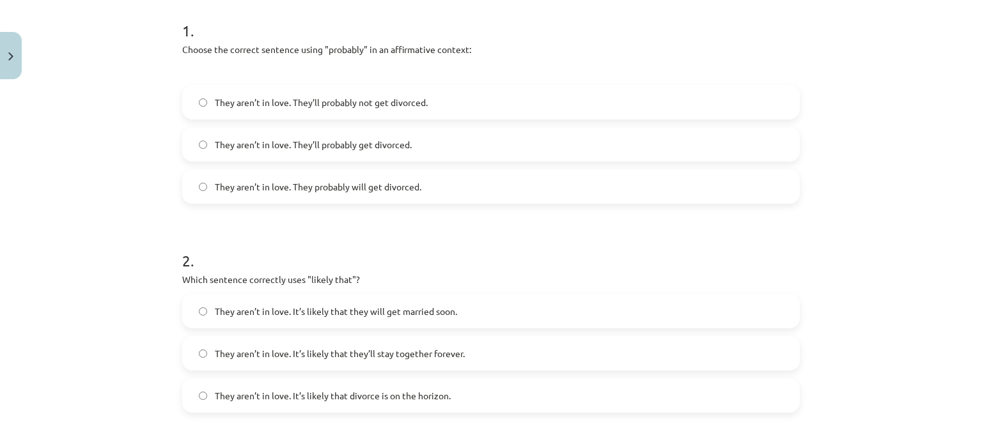
click at [345, 195] on label "They aren’t in love. They probably will get divorced." at bounding box center [490, 187] width 615 height 32
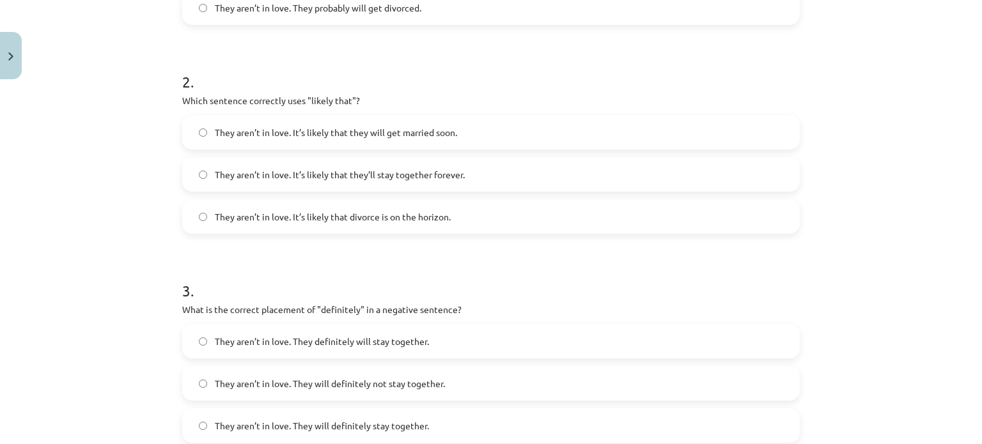
scroll to position [440, 0]
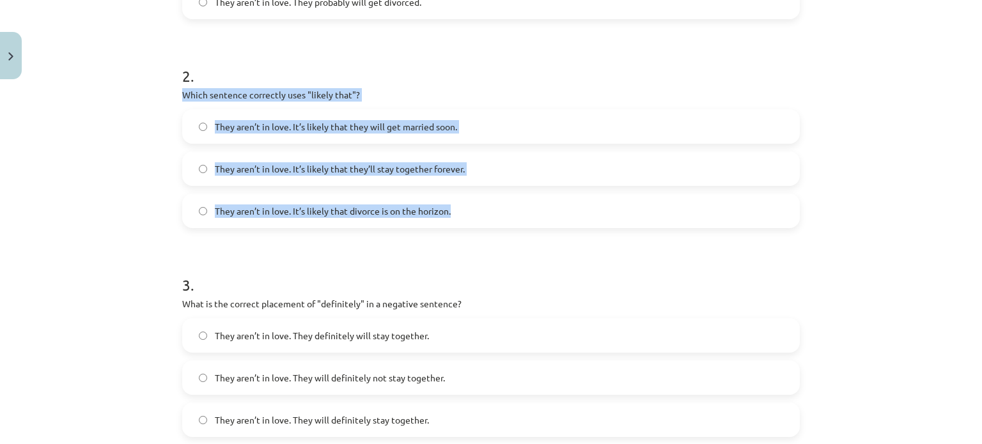
drag, startPoint x: 169, startPoint y: 89, endPoint x: 468, endPoint y: 221, distance: 327.2
click at [468, 221] on div "Mācību tēma: Angļu valodas i - 11. klases 1. ieskaites mācību materiāls #5 📝 To…" at bounding box center [491, 222] width 982 height 444
click at [353, 218] on label "They aren’t in love. It’s likely that divorce is on the horizon." at bounding box center [490, 211] width 615 height 32
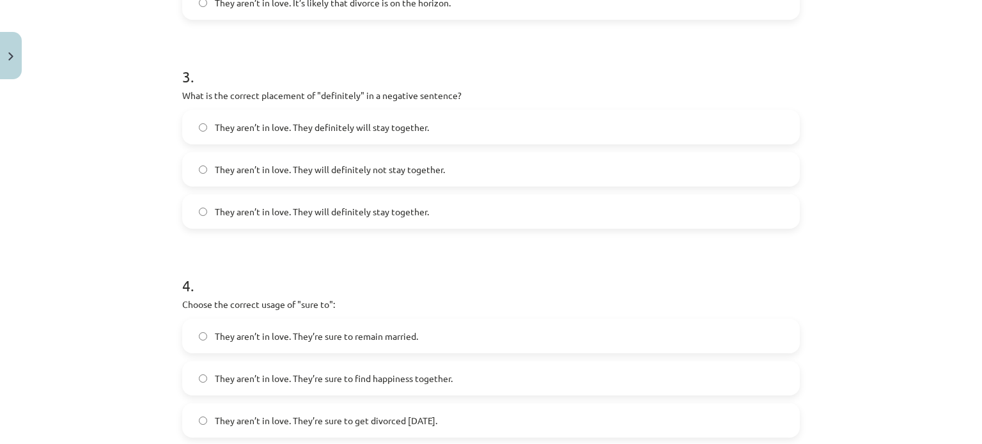
scroll to position [687, 0]
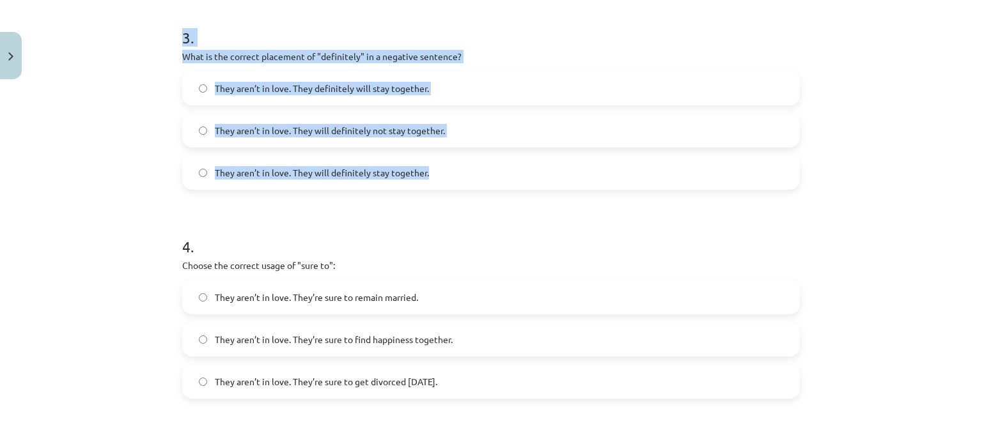
drag, startPoint x: 168, startPoint y: 44, endPoint x: 430, endPoint y: 182, distance: 295.4
click at [430, 182] on div "Mācību tēma: Angļu valodas i - 11. klases 1. ieskaites mācību materiāls #5 📝 To…" at bounding box center [491, 222] width 982 height 444
click at [430, 182] on label "They aren’t in love. They will definitely stay together." at bounding box center [490, 173] width 615 height 32
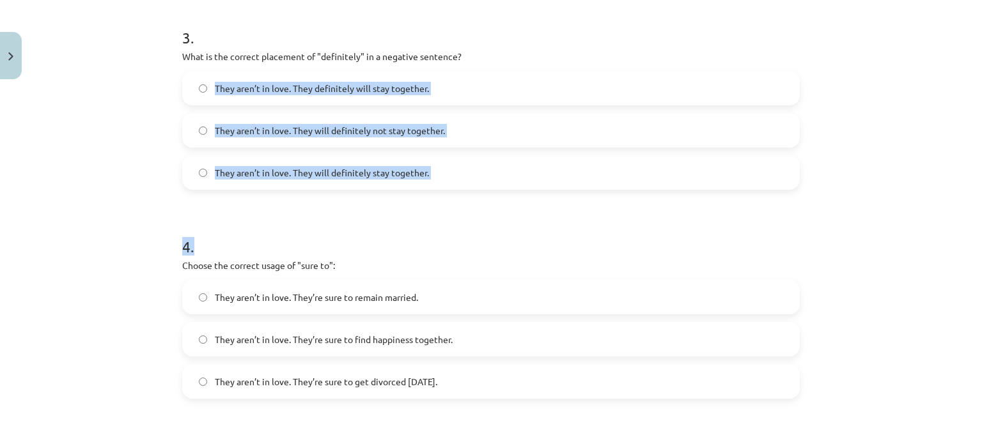
drag, startPoint x: 184, startPoint y: 63, endPoint x: 492, endPoint y: 194, distance: 334.6
click at [492, 194] on form "1 . Choose the correct sentence using "probably" in an affirmative context: The…" at bounding box center [491, 87] width 618 height 1041
click at [357, 130] on span "They aren’t in love. They will definitely not stay together." at bounding box center [330, 130] width 230 height 13
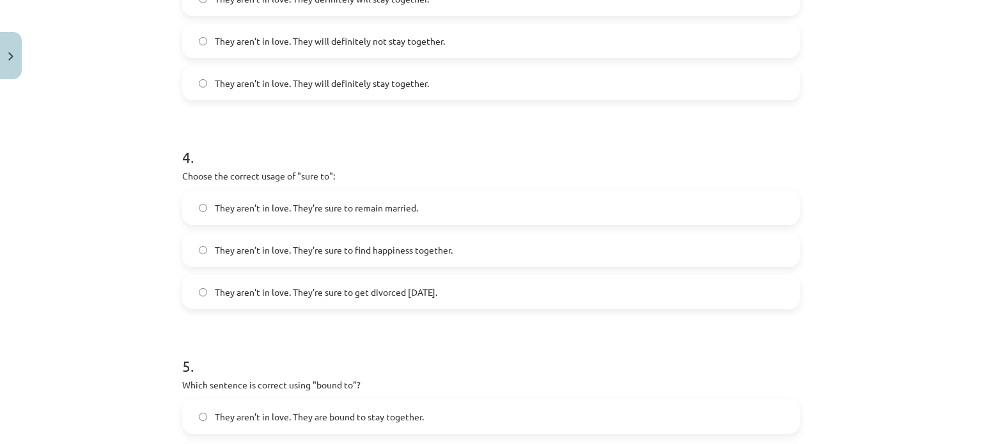
scroll to position [821, 0]
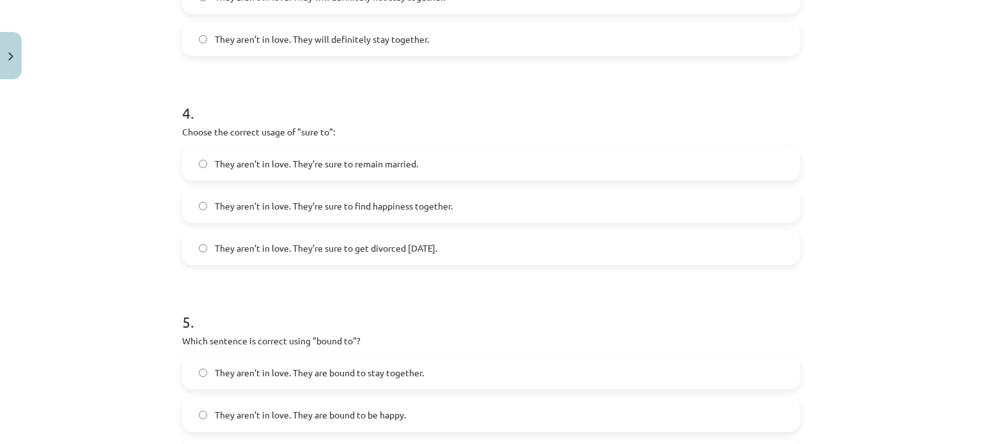
drag, startPoint x: 165, startPoint y: 123, endPoint x: 490, endPoint y: 250, distance: 349.4
click at [490, 250] on div "Mācību tēma: Angļu valodas i - 11. klases 1. ieskaites mācību materiāls #5 📝 To…" at bounding box center [491, 222] width 982 height 444
click at [340, 250] on span "They aren’t in love. They’re sure to get divorced within six months." at bounding box center [326, 248] width 222 height 13
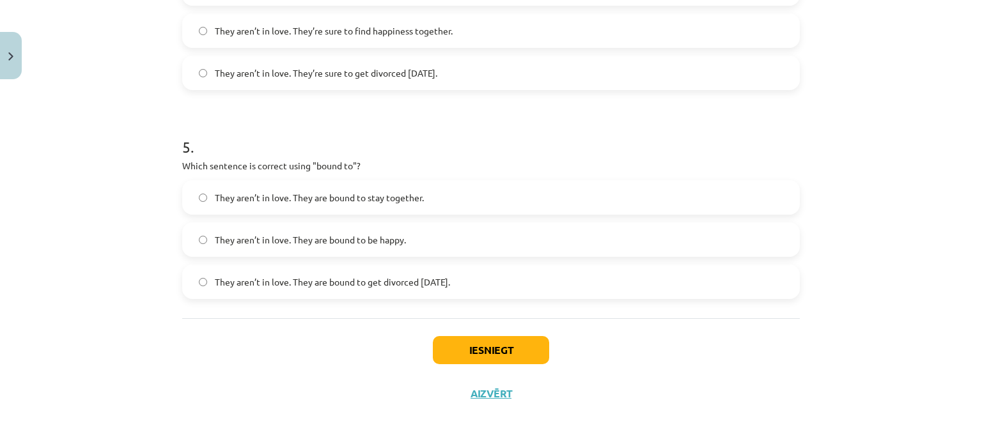
scroll to position [999, 0]
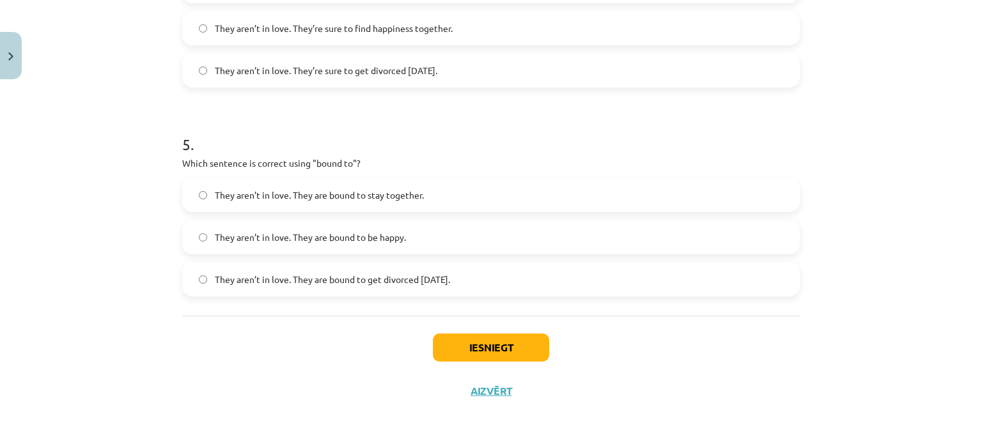
drag, startPoint x: 175, startPoint y: 159, endPoint x: 540, endPoint y: 273, distance: 383.2
click at [302, 288] on label "They aren’t in love. They are bound to get divorced within six months." at bounding box center [490, 279] width 615 height 32
click at [474, 345] on button "Iesniegt" at bounding box center [491, 348] width 116 height 28
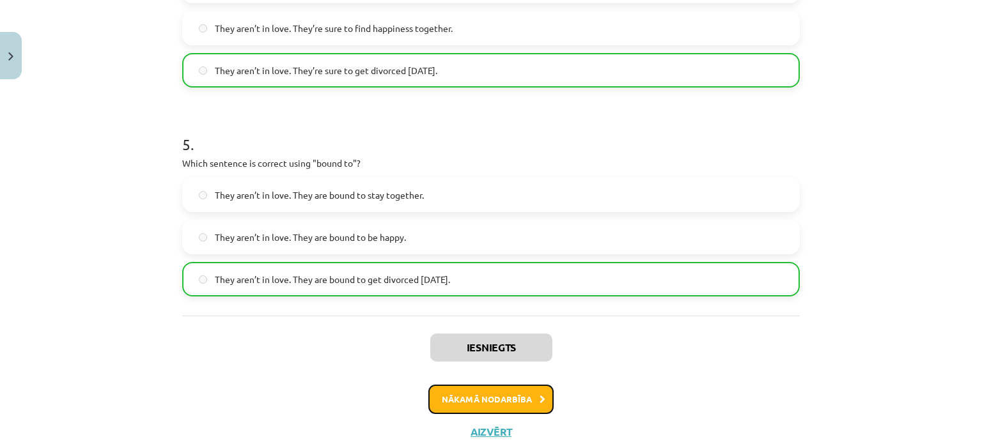
click at [469, 398] on button "Nākamā nodarbība" at bounding box center [490, 399] width 125 height 29
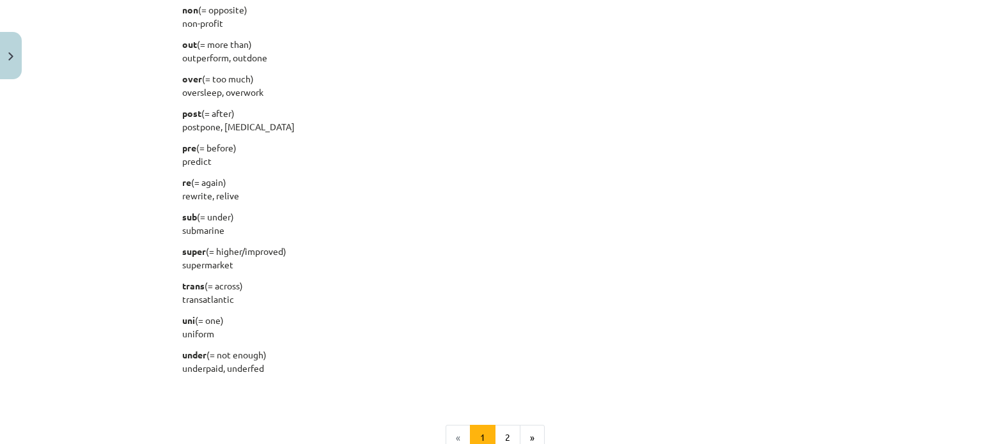
scroll to position [1642, 0]
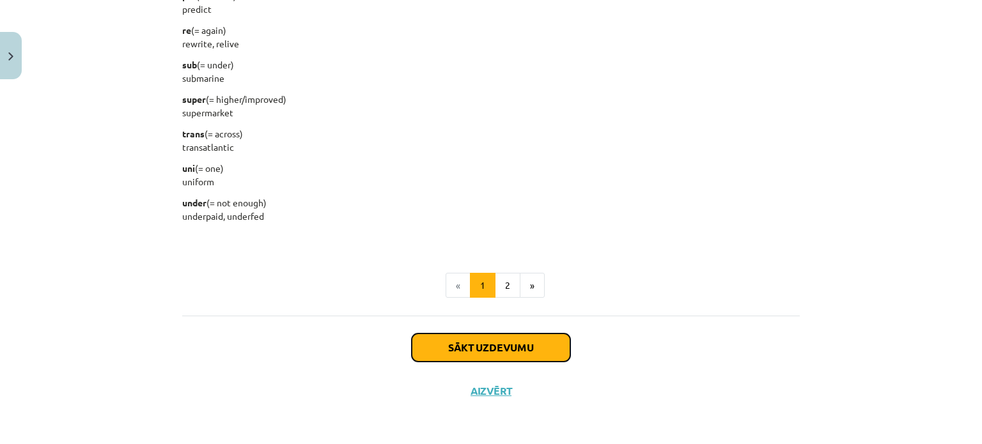
click at [540, 353] on button "Sākt uzdevumu" at bounding box center [491, 348] width 159 height 28
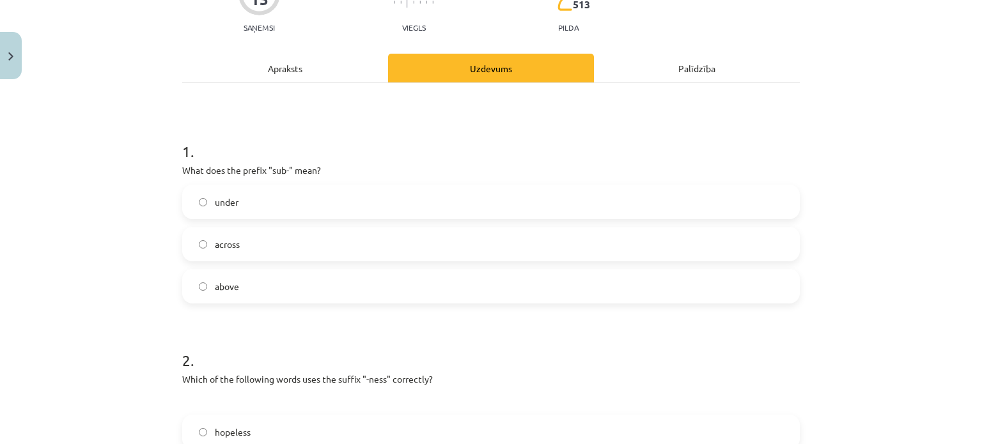
scroll to position [196, 0]
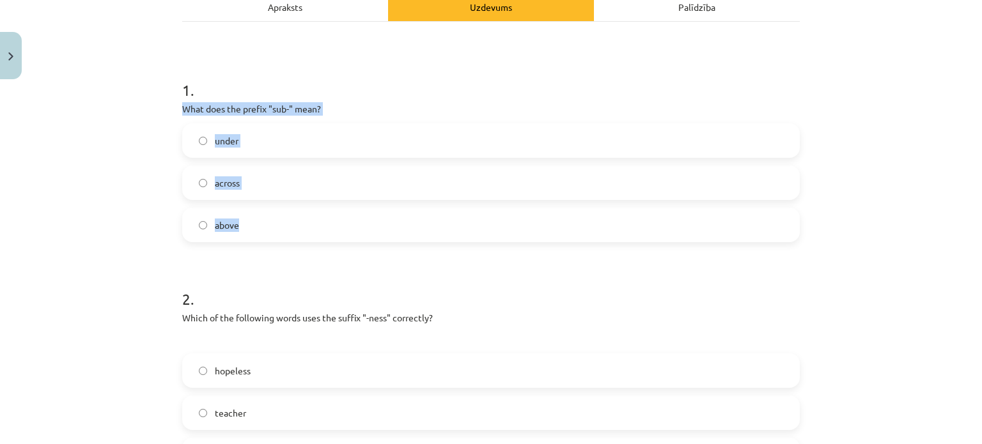
drag, startPoint x: 174, startPoint y: 107, endPoint x: 368, endPoint y: 224, distance: 226.3
click at [240, 131] on label "under" at bounding box center [490, 141] width 615 height 32
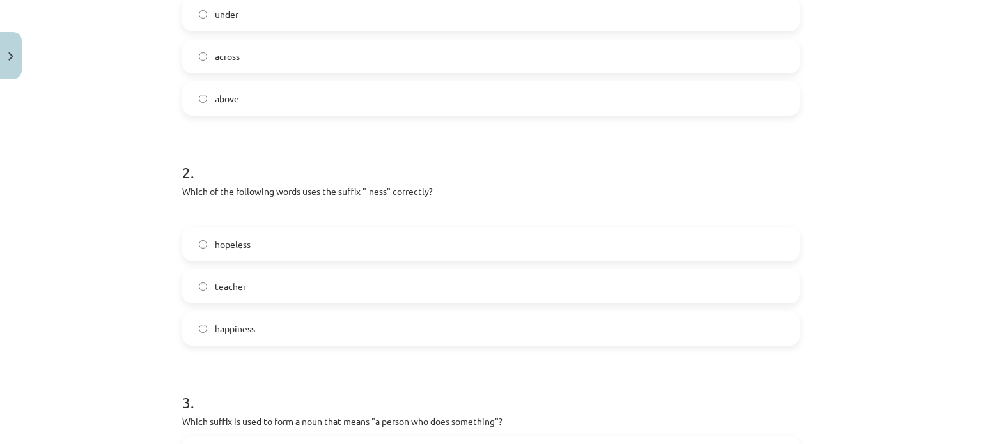
scroll to position [391, 0]
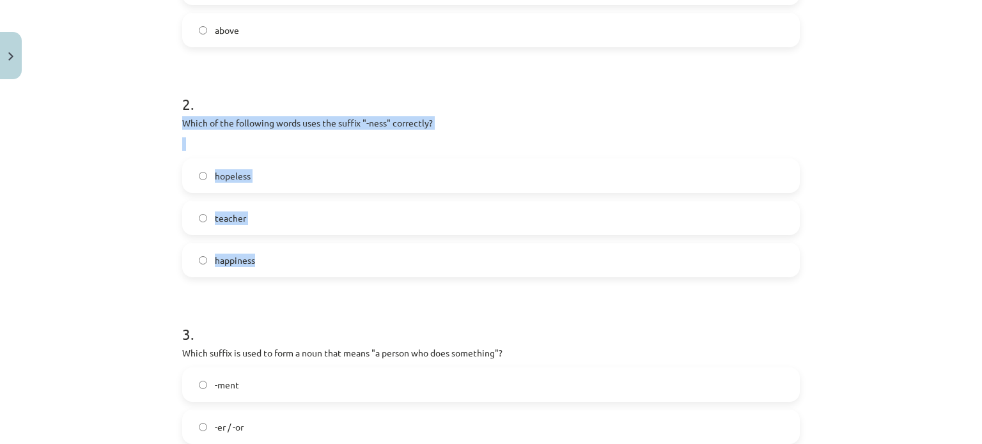
drag, startPoint x: 169, startPoint y: 118, endPoint x: 345, endPoint y: 265, distance: 229.2
click at [345, 265] on div "Mācību tēma: Angļu valodas i - 11. klases 1. ieskaites mācību materiāls #6 📝 To…" at bounding box center [491, 222] width 982 height 444
click at [219, 261] on span "happiness" at bounding box center [235, 260] width 40 height 13
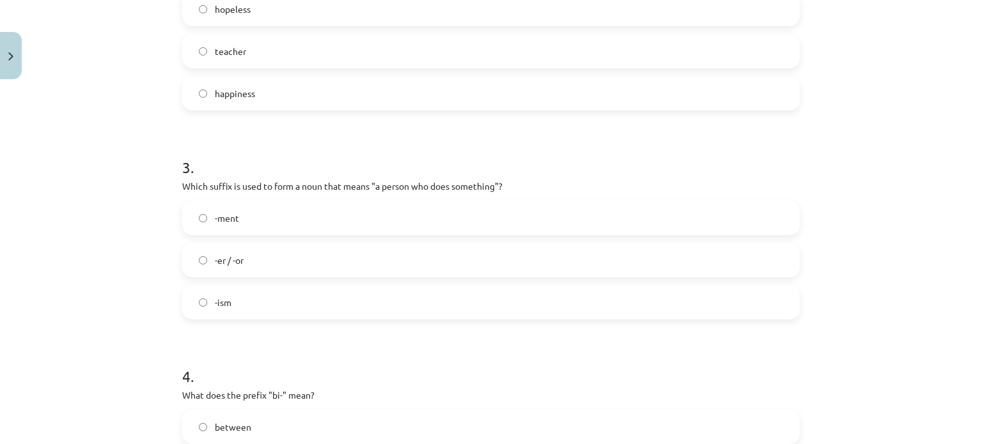
scroll to position [559, 0]
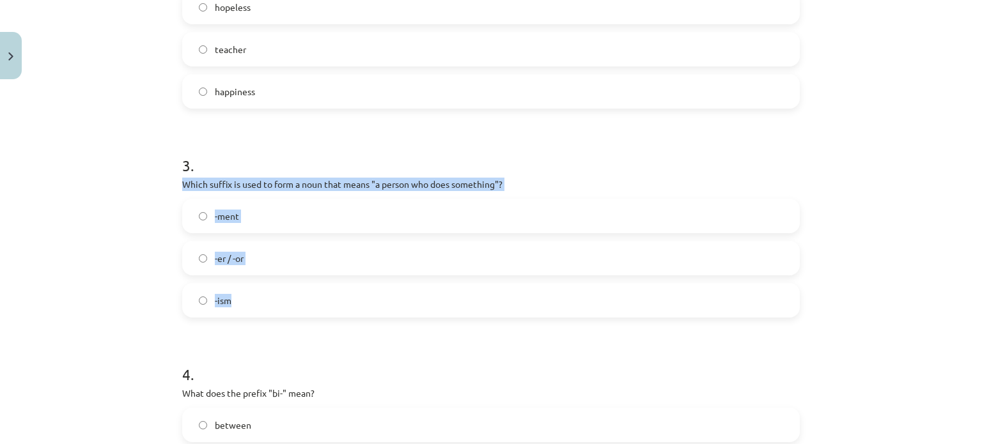
drag, startPoint x: 171, startPoint y: 185, endPoint x: 348, endPoint y: 317, distance: 220.2
click at [348, 317] on div "15 XP Saņemsi Viegls 513 pilda Apraksts Uzdevums Palīdzība 1 . What does the pr…" at bounding box center [491, 189] width 633 height 1327
click at [243, 255] on label "-er / -or" at bounding box center [490, 258] width 615 height 32
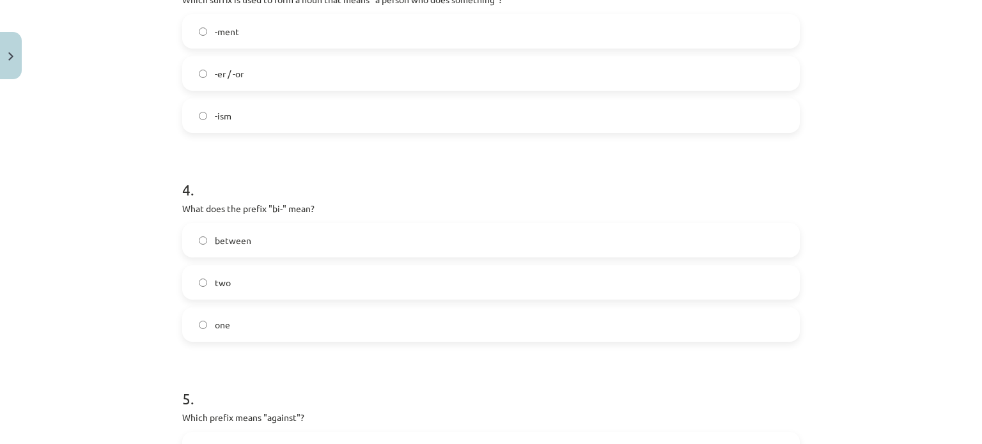
scroll to position [802, 0]
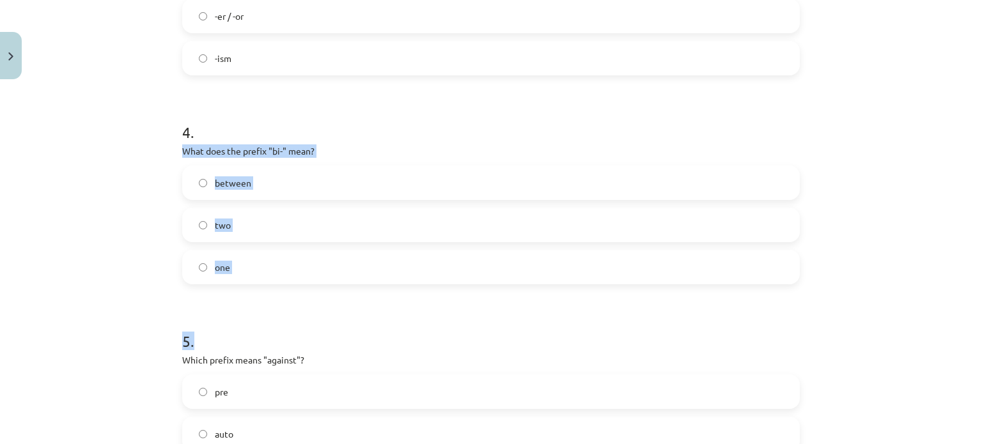
drag, startPoint x: 167, startPoint y: 143, endPoint x: 335, endPoint y: 293, distance: 225.0
click at [335, 293] on div "Mācību tēma: Angļu valodas i - 11. klases 1. ieskaites mācību materiāls #6 📝 To…" at bounding box center [491, 222] width 982 height 444
click at [213, 232] on label "two" at bounding box center [490, 225] width 615 height 32
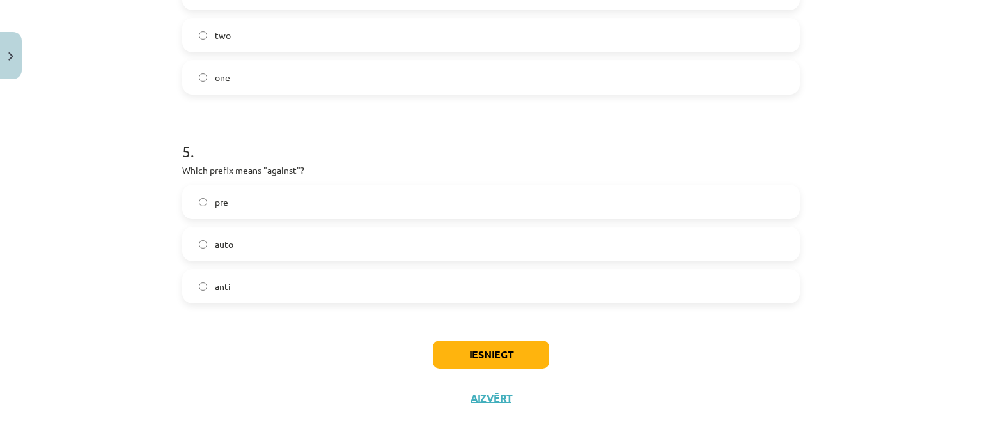
scroll to position [995, 0]
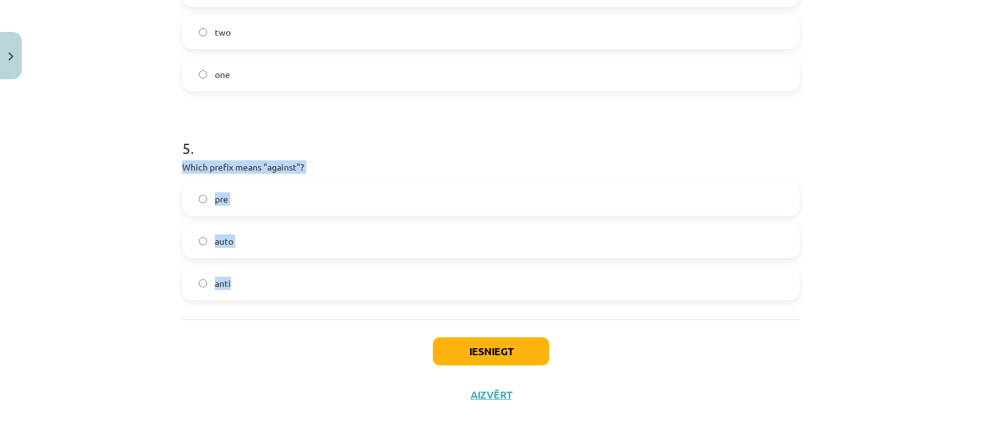
drag, startPoint x: 179, startPoint y: 167, endPoint x: 315, endPoint y: 292, distance: 183.7
click at [315, 292] on div "5 . Which prefix means "against"? pre auto anti" at bounding box center [491, 208] width 618 height 183
click at [226, 279] on label "anti" at bounding box center [490, 283] width 615 height 32
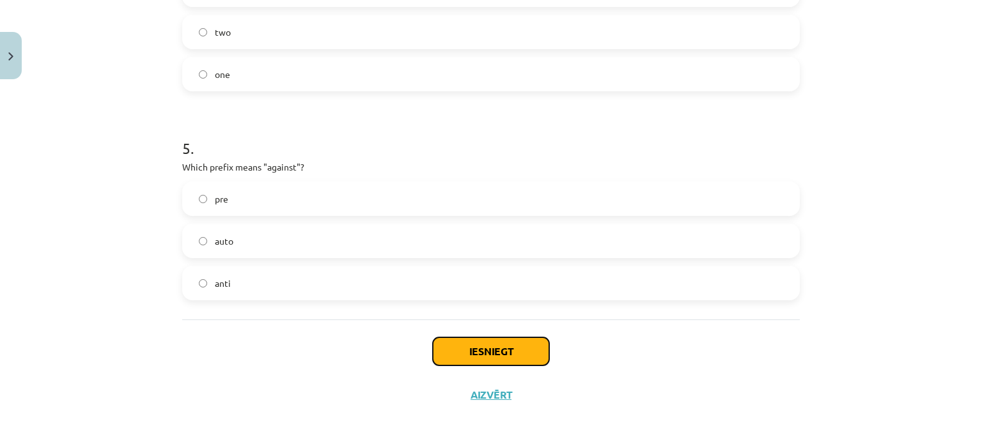
click at [527, 348] on button "Iesniegt" at bounding box center [491, 352] width 116 height 28
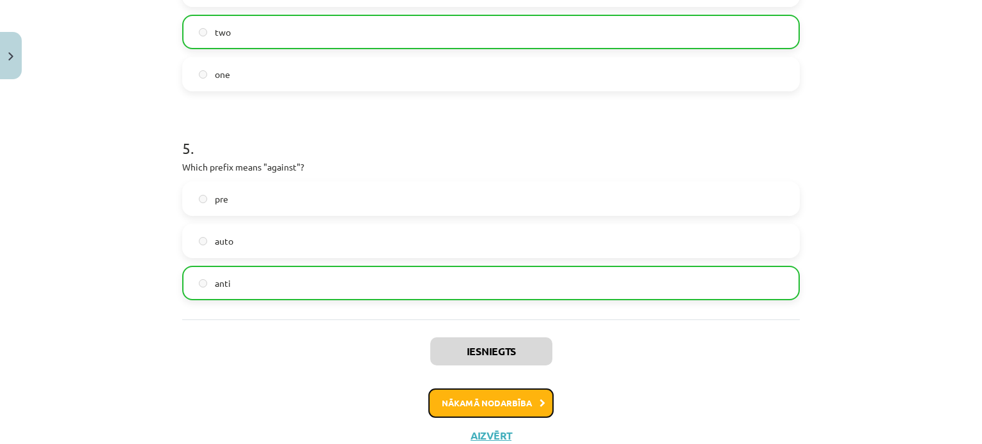
click at [478, 401] on button "Nākamā nodarbība" at bounding box center [490, 403] width 125 height 29
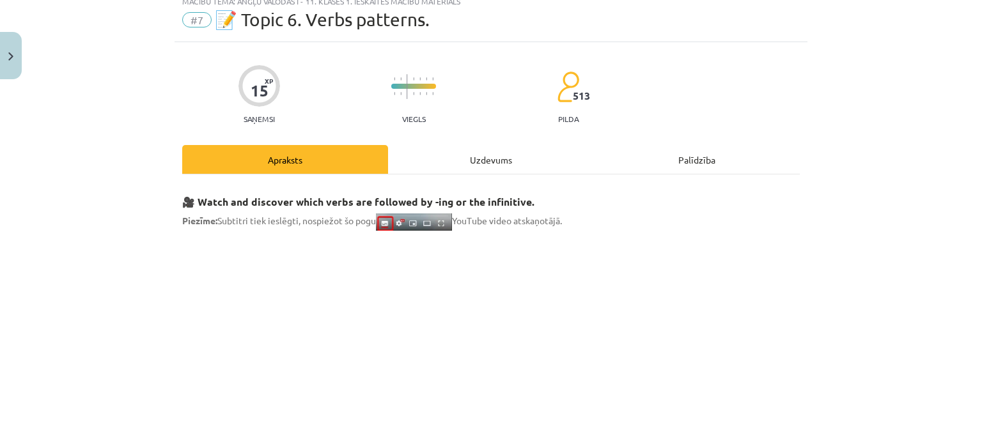
scroll to position [32, 0]
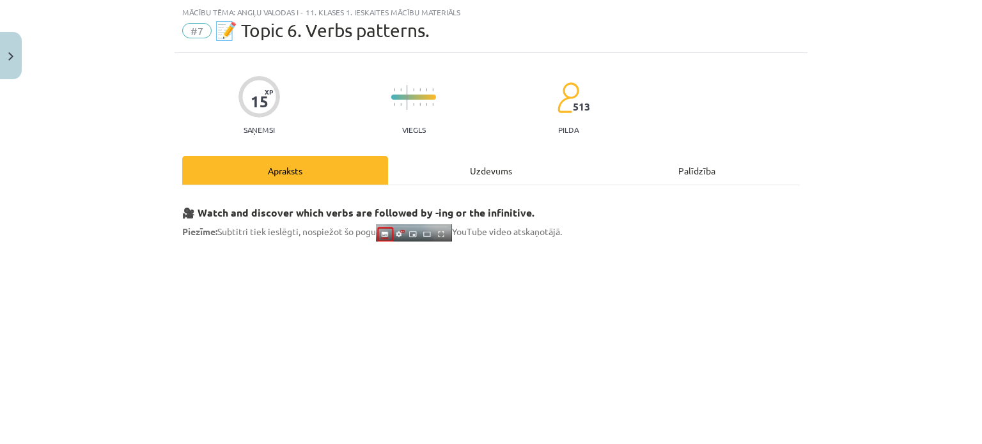
click at [472, 171] on div "Uzdevums" at bounding box center [491, 170] width 206 height 29
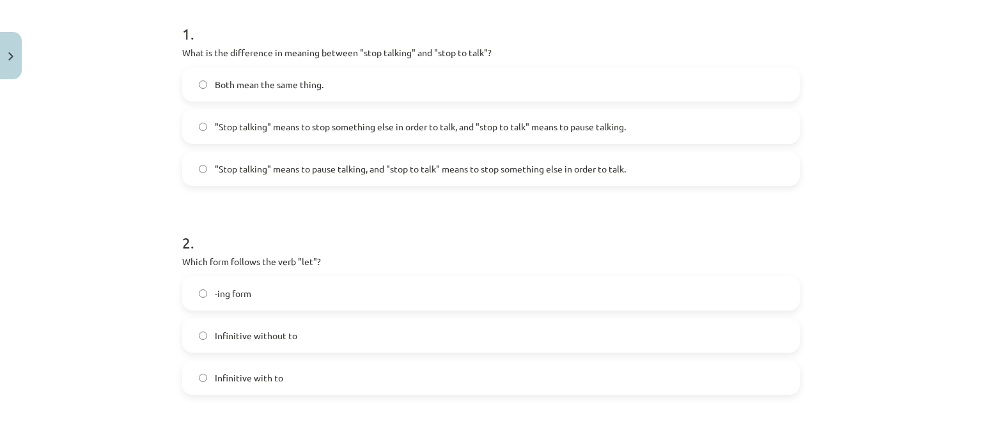
scroll to position [262, 0]
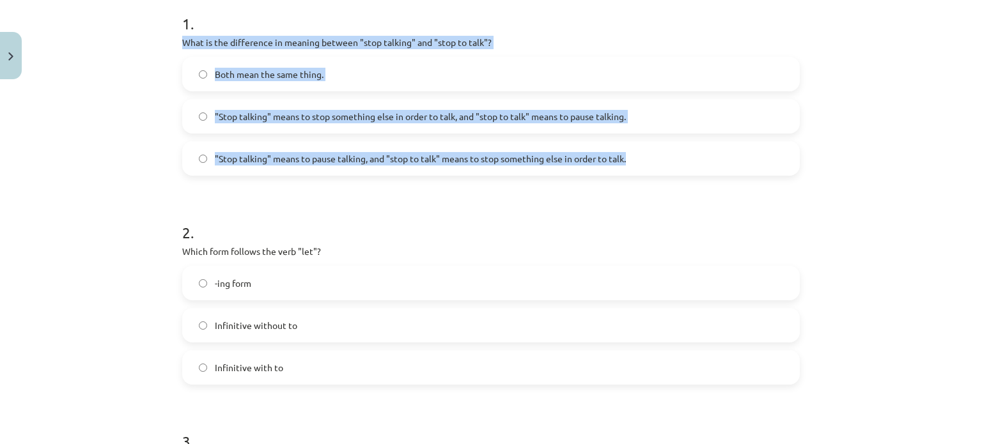
drag, startPoint x: 176, startPoint y: 42, endPoint x: 644, endPoint y: 160, distance: 481.9
click at [358, 160] on span ""Stop talking" means to pause talking, and "stop to talk" means to stop somethi…" at bounding box center [420, 158] width 411 height 13
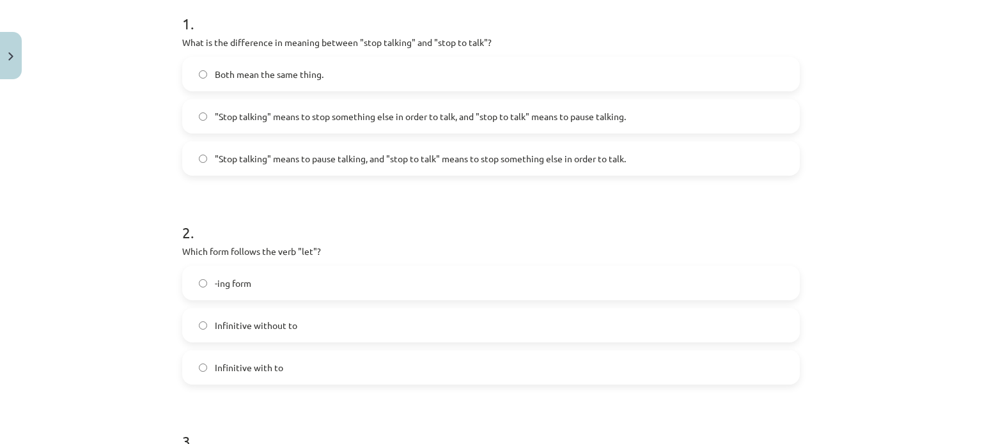
click at [959, 183] on div "Mācību tēma: Angļu valodas i - 11. klases 1. ieskaites mācību materiāls #7 📝 To…" at bounding box center [491, 222] width 982 height 444
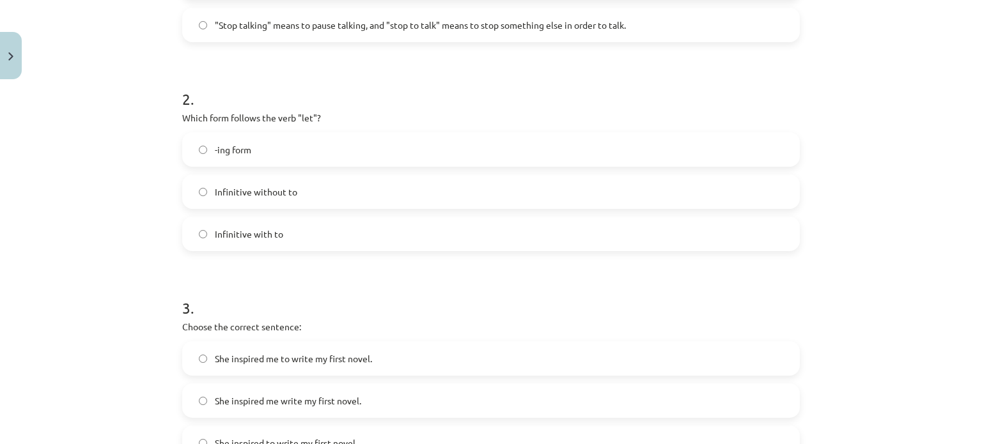
scroll to position [411, 0]
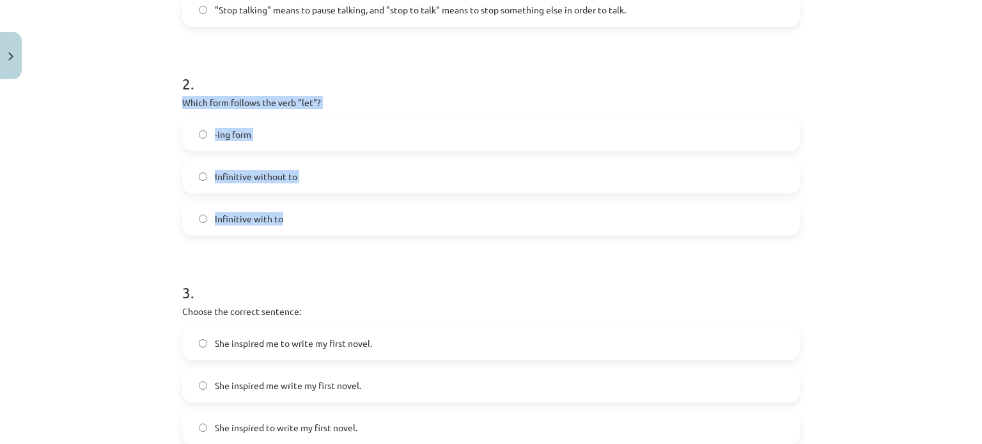
drag, startPoint x: 176, startPoint y: 104, endPoint x: 357, endPoint y: 208, distance: 208.2
click at [357, 208] on div "2 . Which form follows the verb "let"? -ing form Infinitive without to Infiniti…" at bounding box center [491, 143] width 618 height 183
click at [253, 176] on span "Infinitive without to" at bounding box center [256, 176] width 82 height 13
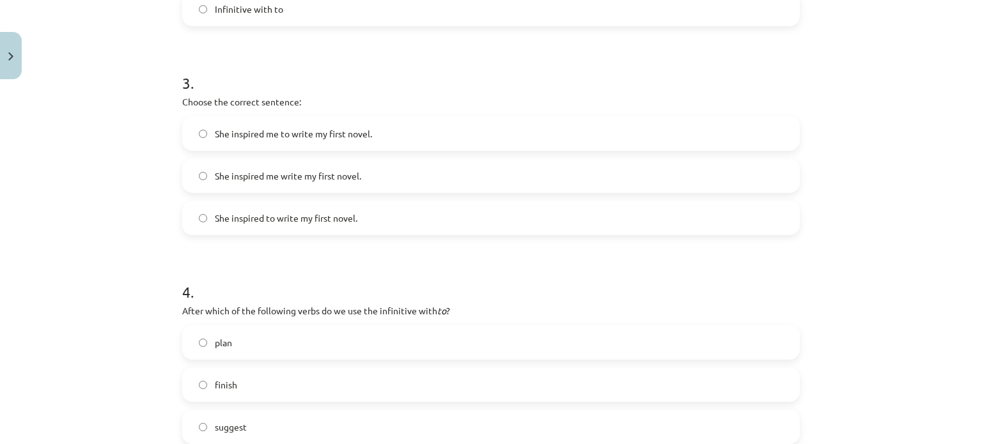
scroll to position [626, 0]
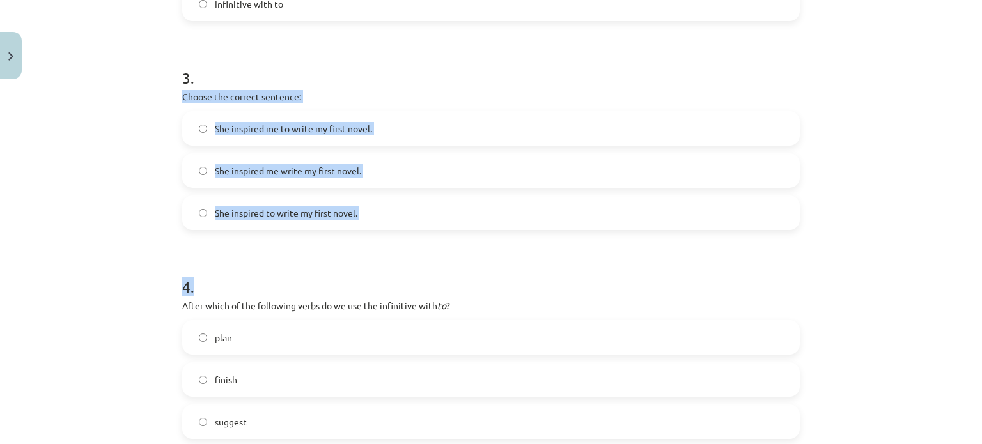
drag, startPoint x: 157, startPoint y: 101, endPoint x: 461, endPoint y: 250, distance: 338.8
click at [461, 250] on div "Mācību tēma: Angļu valodas i - 11. klases 1. ieskaites mācību materiāls #7 📝 To…" at bounding box center [491, 222] width 982 height 444
click at [315, 127] on span "She inspired me to write my first novel." at bounding box center [293, 128] width 157 height 13
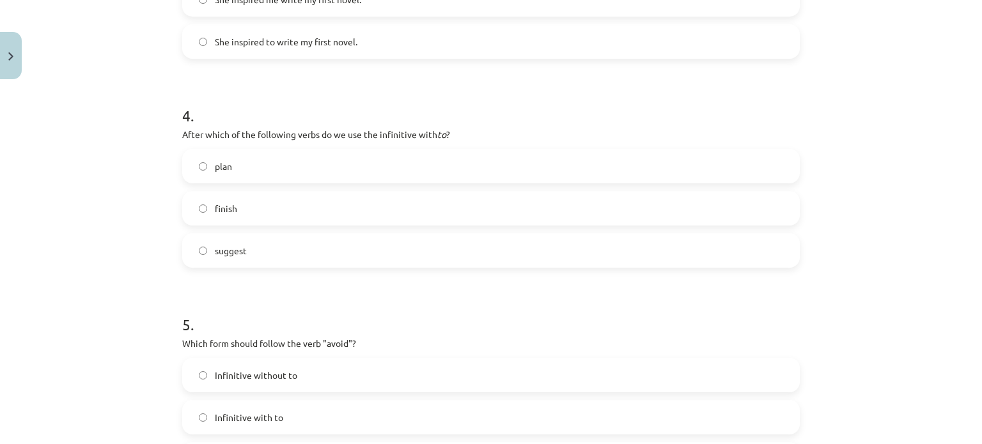
scroll to position [820, 0]
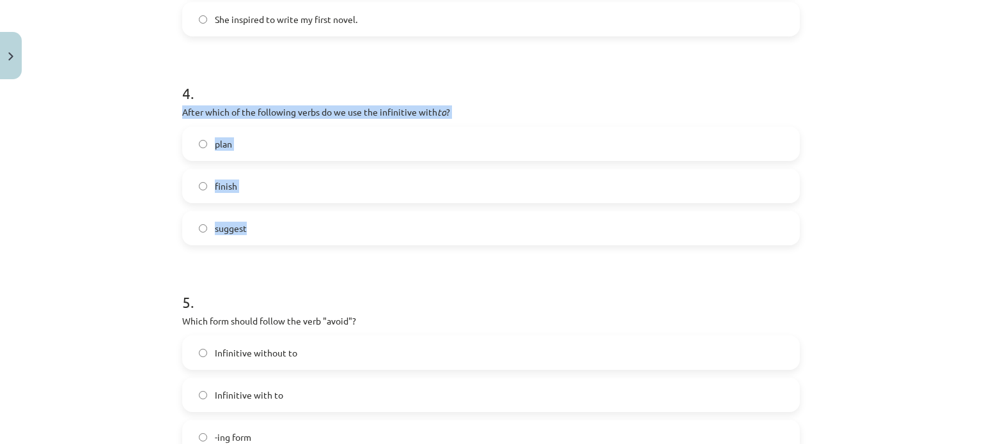
drag, startPoint x: 174, startPoint y: 109, endPoint x: 290, endPoint y: 244, distance: 177.7
click at [233, 146] on label "plan" at bounding box center [490, 144] width 615 height 32
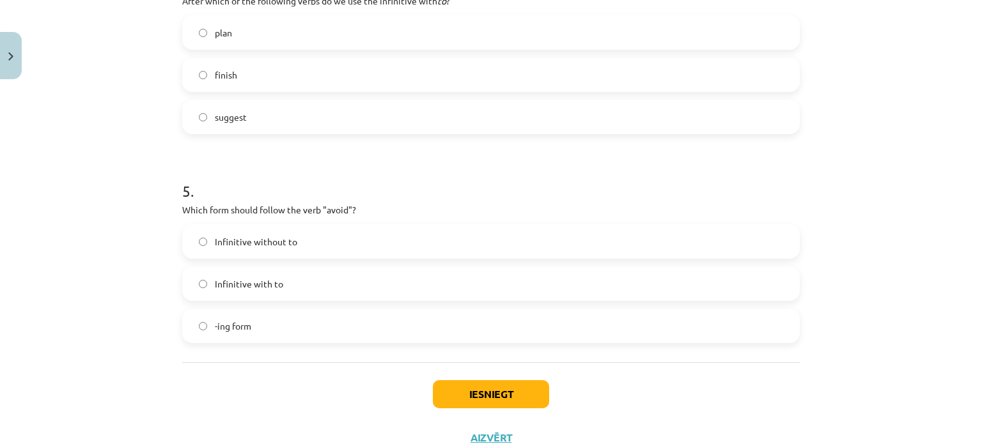
scroll to position [977, 0]
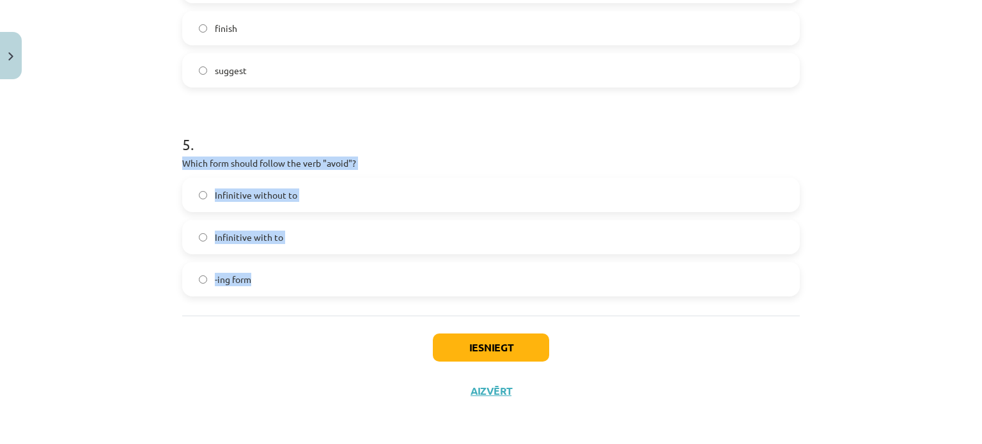
drag, startPoint x: 178, startPoint y: 163, endPoint x: 312, endPoint y: 292, distance: 185.8
click at [312, 292] on div "5 . Which form should follow the verb "avoid"? Infinitive without to Infinitive…" at bounding box center [491, 204] width 618 height 183
click at [248, 272] on div "Ask AI" at bounding box center [258, 263] width 52 height 19
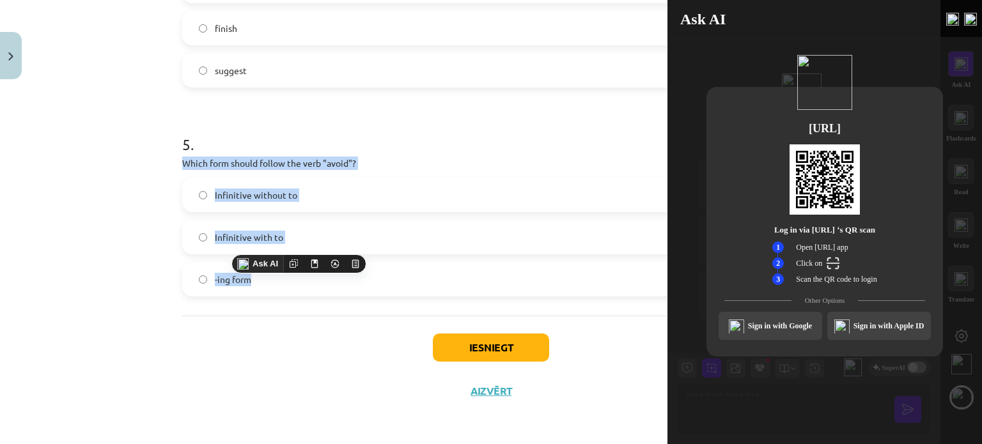
click at [258, 283] on label "-ing form" at bounding box center [490, 279] width 615 height 32
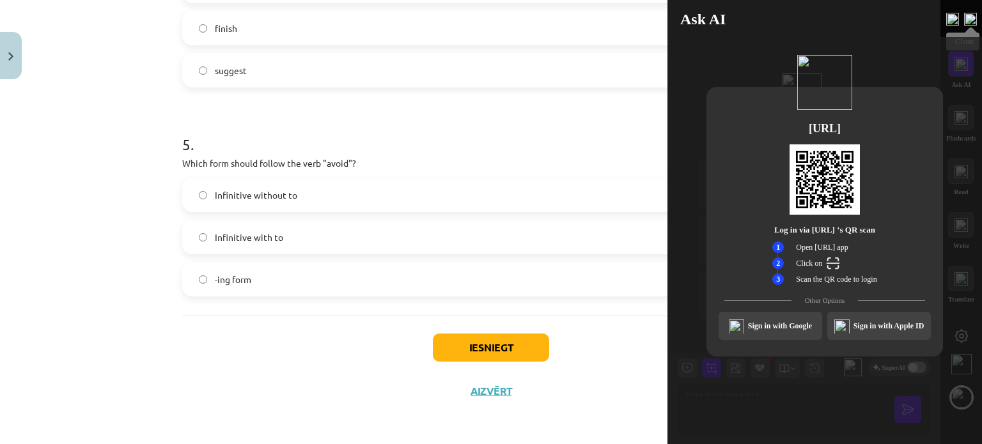
click at [971, 19] on img at bounding box center [970, 19] width 13 height 13
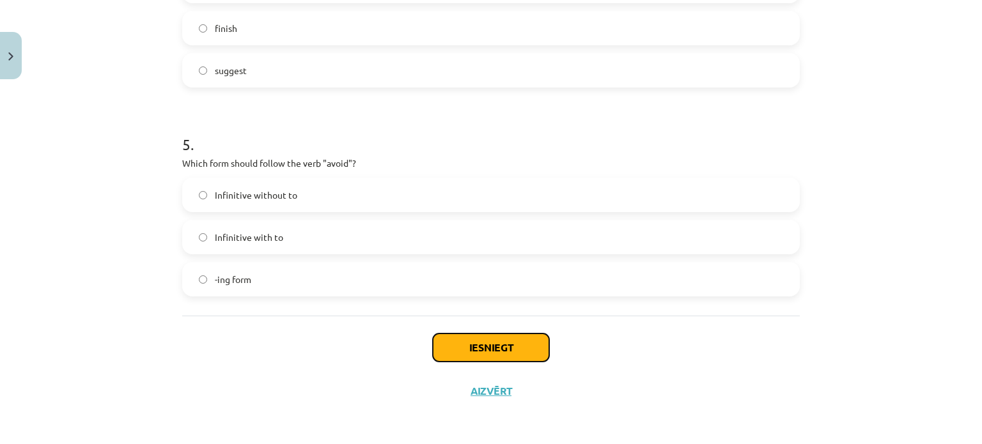
click at [463, 345] on button "Iesniegt" at bounding box center [491, 348] width 116 height 28
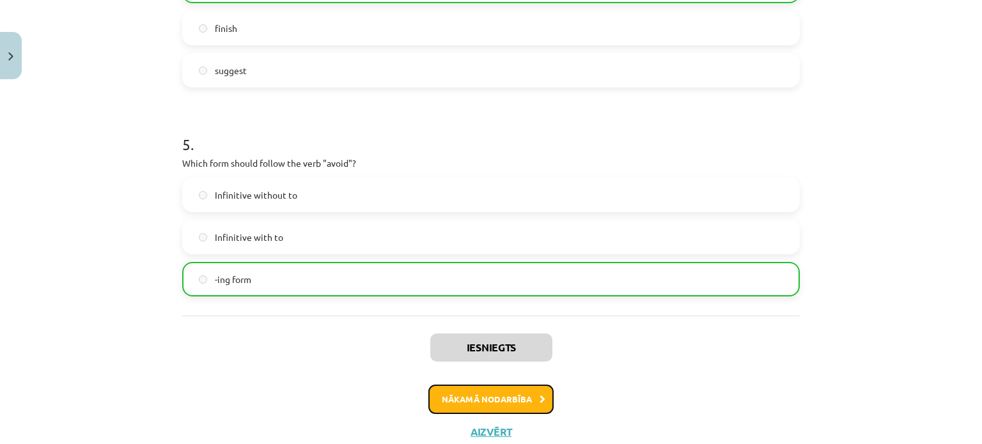
click at [497, 395] on button "Nākamā nodarbība" at bounding box center [490, 399] width 125 height 29
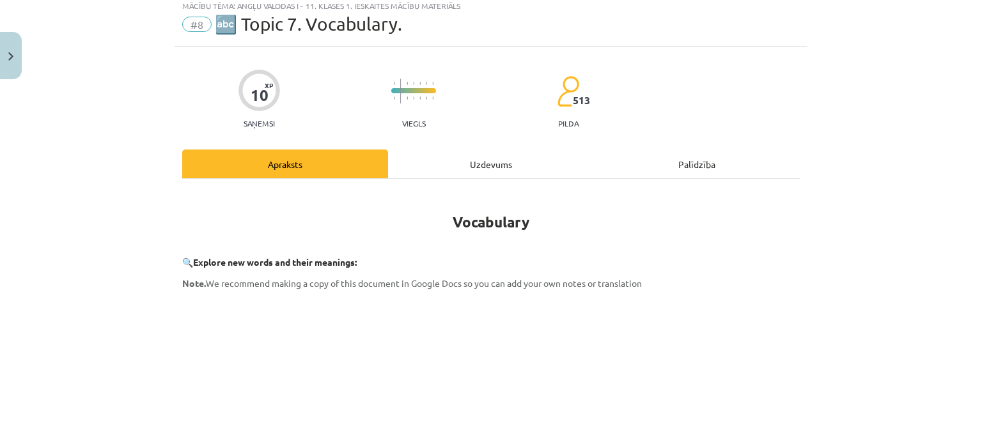
scroll to position [32, 0]
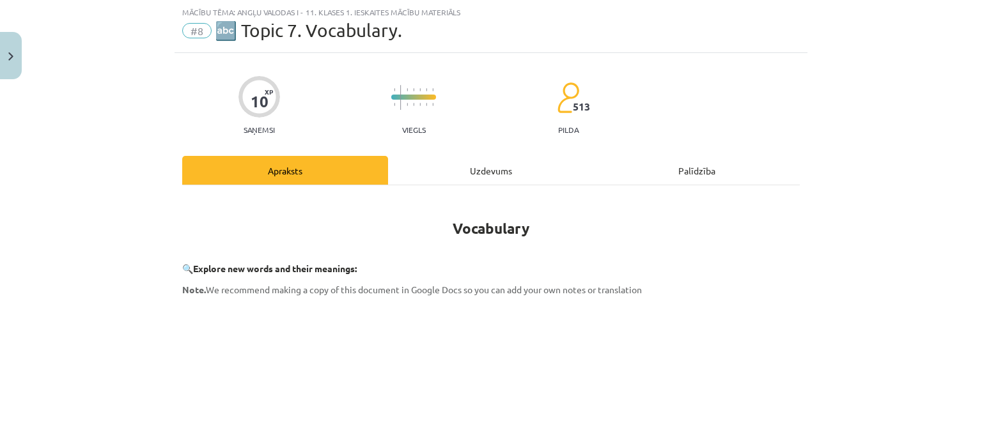
click at [497, 176] on div "Uzdevums" at bounding box center [491, 170] width 206 height 29
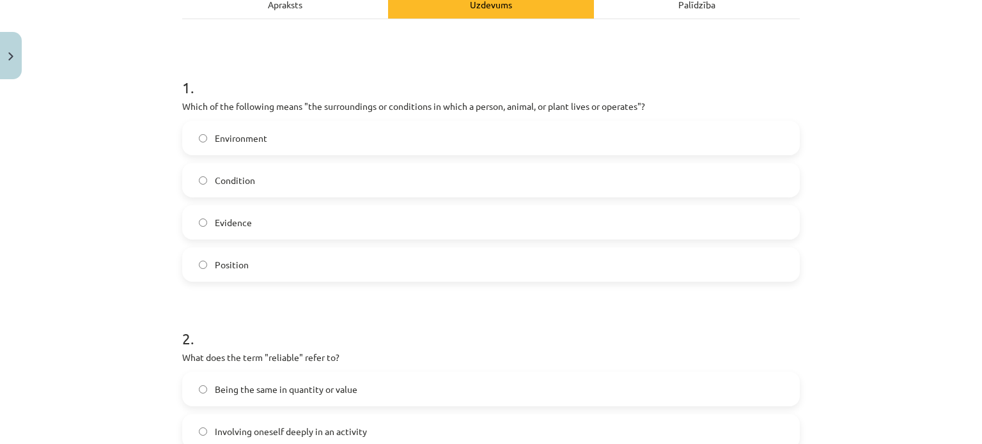
scroll to position [210, 0]
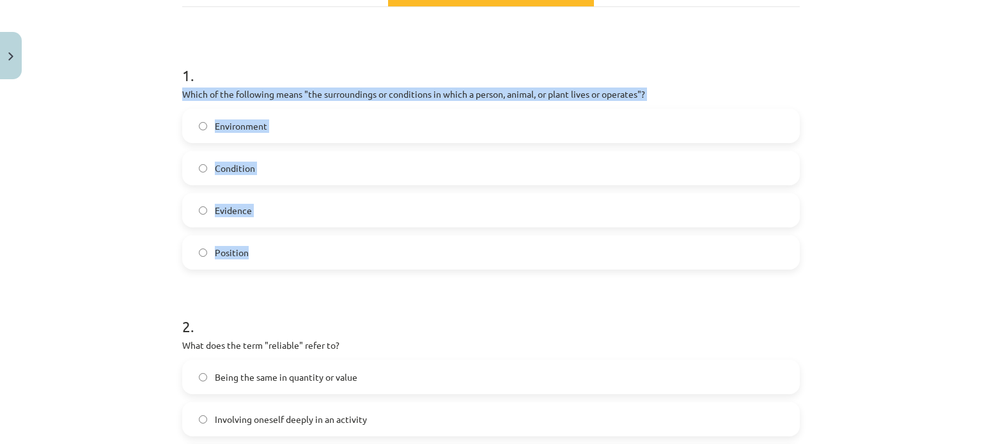
drag, startPoint x: 172, startPoint y: 97, endPoint x: 399, endPoint y: 247, distance: 272.2
click at [300, 135] on label "Environment" at bounding box center [490, 126] width 615 height 32
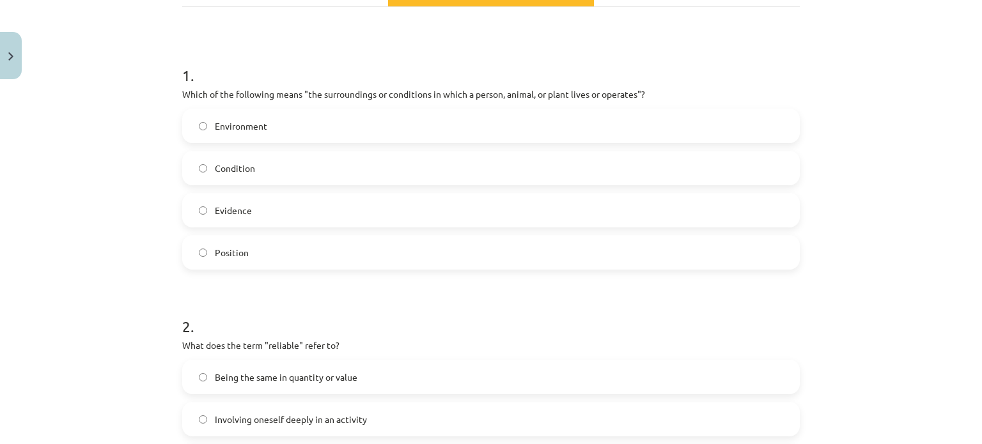
scroll to position [449, 0]
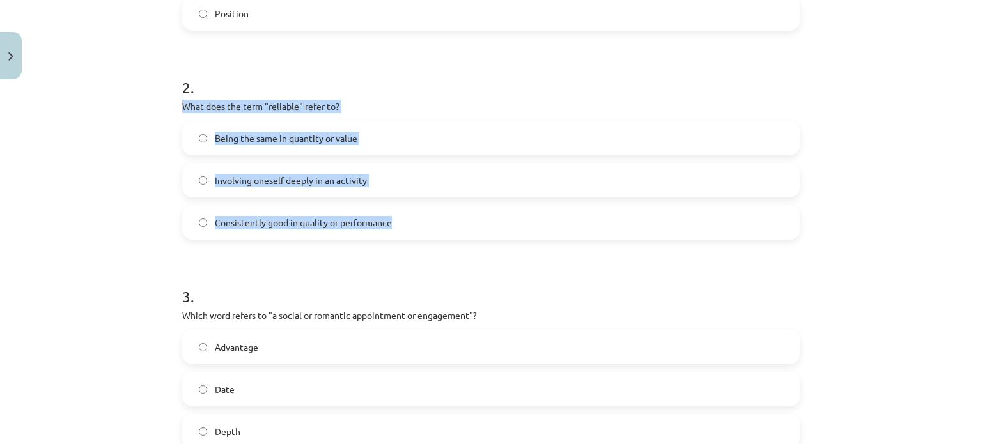
drag, startPoint x: 174, startPoint y: 110, endPoint x: 430, endPoint y: 227, distance: 281.8
click at [430, 227] on div "10 XP Saņemsi Viegls 513 pilda Apraksts Uzdevums Palīdzība 1 . Which of the fol…" at bounding box center [491, 310] width 633 height 1348
click at [266, 224] on span "Consistently good in quality or performance" at bounding box center [303, 222] width 177 height 13
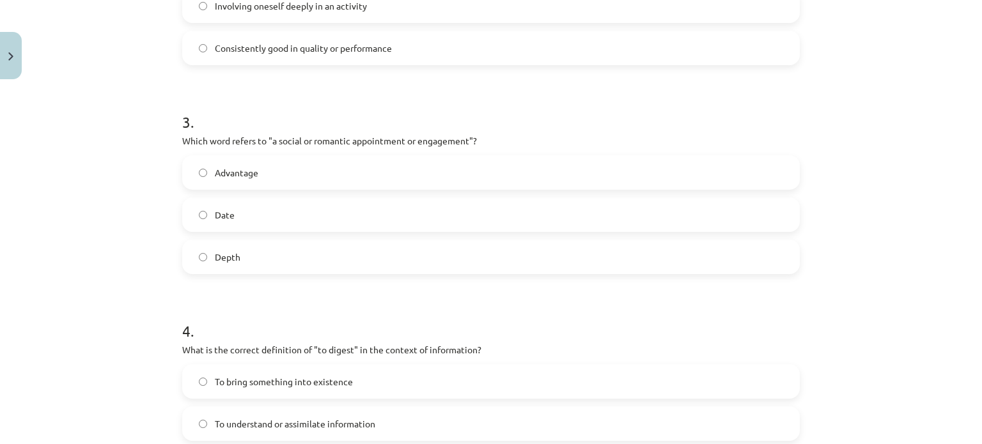
scroll to position [647, 0]
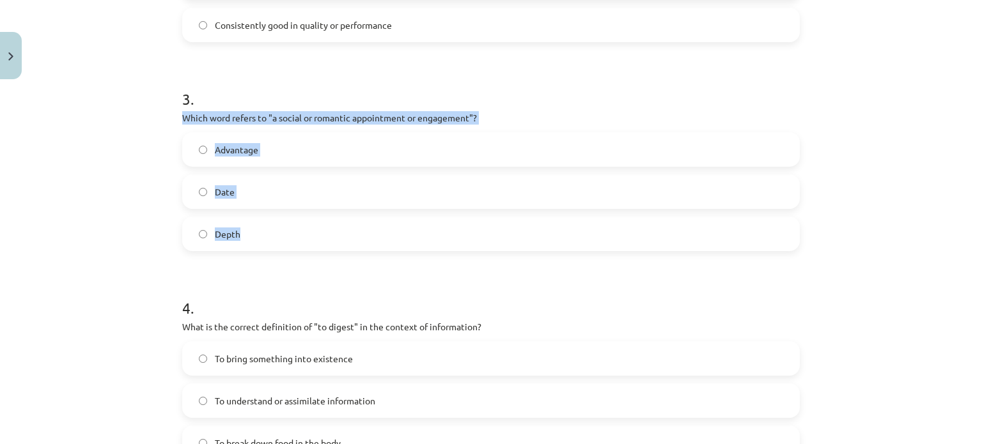
drag, startPoint x: 178, startPoint y: 111, endPoint x: 352, endPoint y: 249, distance: 222.2
click at [352, 249] on div "3 . Which word refers to "a social or romantic appointment or engagement"? Adva…" at bounding box center [491, 159] width 618 height 183
click at [275, 186] on label "Date" at bounding box center [490, 192] width 615 height 32
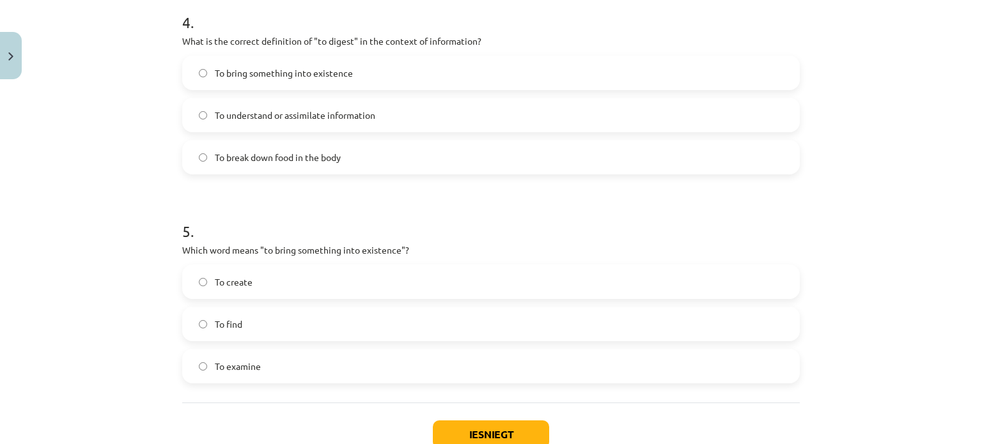
scroll to position [952, 0]
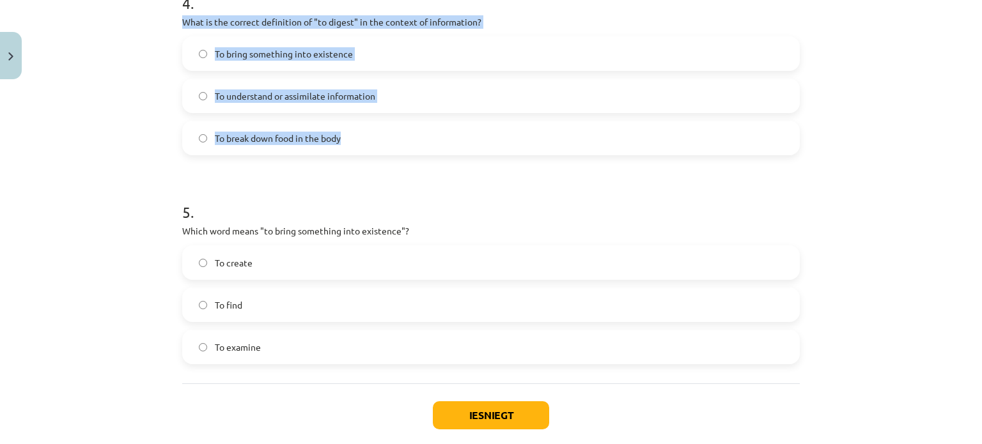
drag, startPoint x: 176, startPoint y: 17, endPoint x: 389, endPoint y: 144, distance: 247.1
click at [389, 144] on div "4 . What is the correct definition of "to digest" in the context of information…" at bounding box center [491, 63] width 618 height 183
click at [257, 86] on label "To understand or assimilate information" at bounding box center [490, 96] width 615 height 32
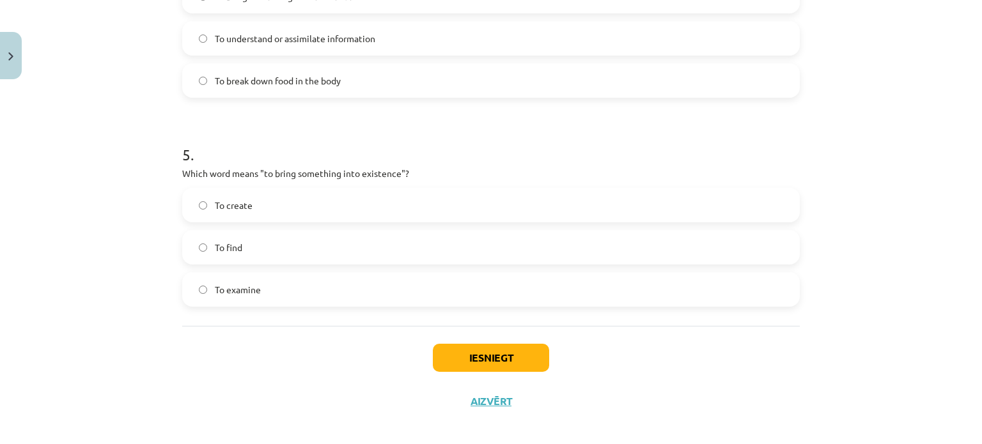
scroll to position [1020, 0]
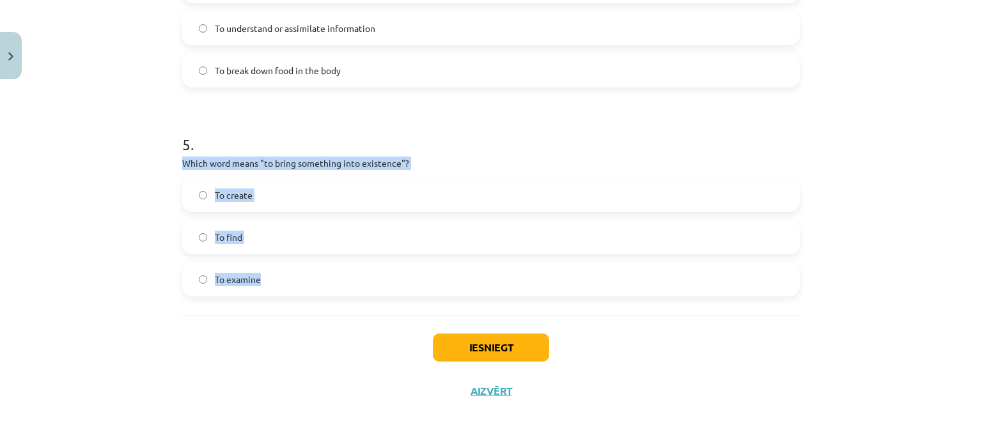
drag, startPoint x: 176, startPoint y: 165, endPoint x: 312, endPoint y: 283, distance: 180.4
click at [268, 182] on label "To create" at bounding box center [490, 195] width 615 height 32
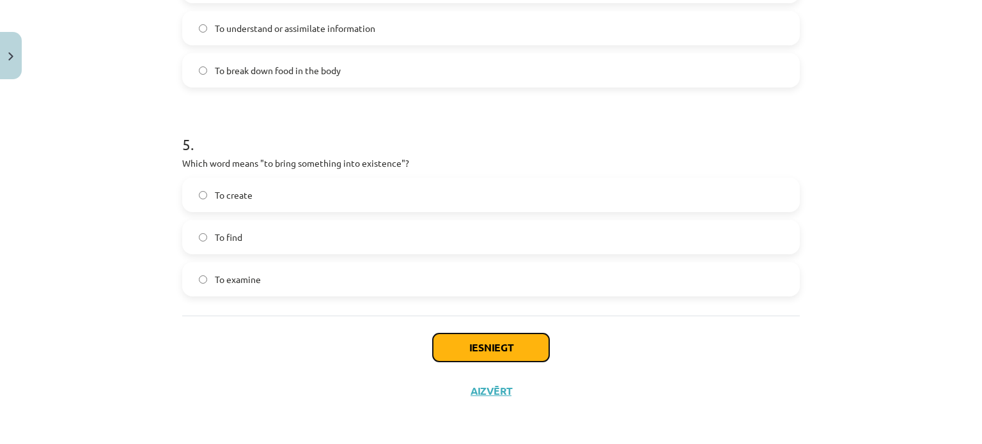
click at [501, 357] on button "Iesniegt" at bounding box center [491, 348] width 116 height 28
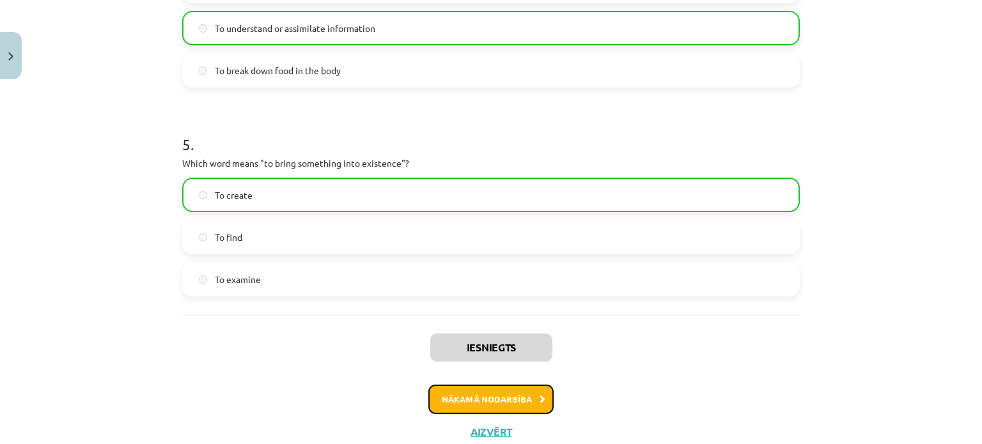
click at [502, 401] on button "Nākamā nodarbība" at bounding box center [490, 399] width 125 height 29
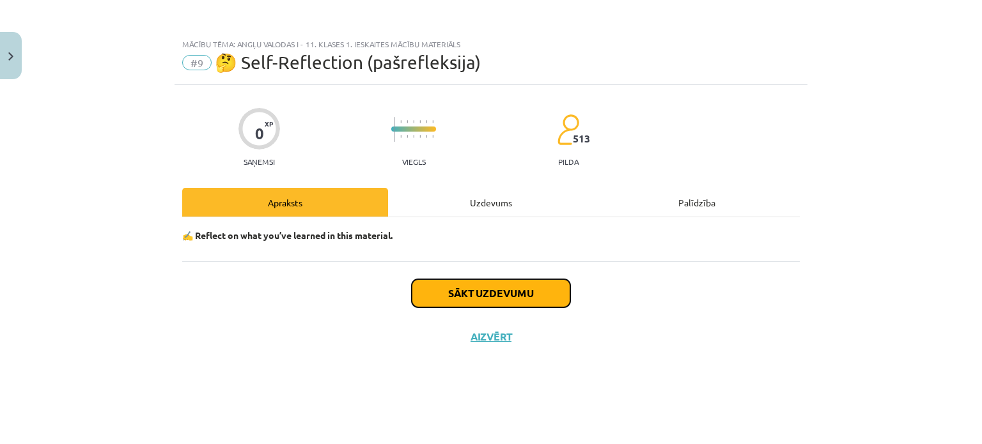
click at [518, 306] on button "Sākt uzdevumu" at bounding box center [491, 293] width 159 height 28
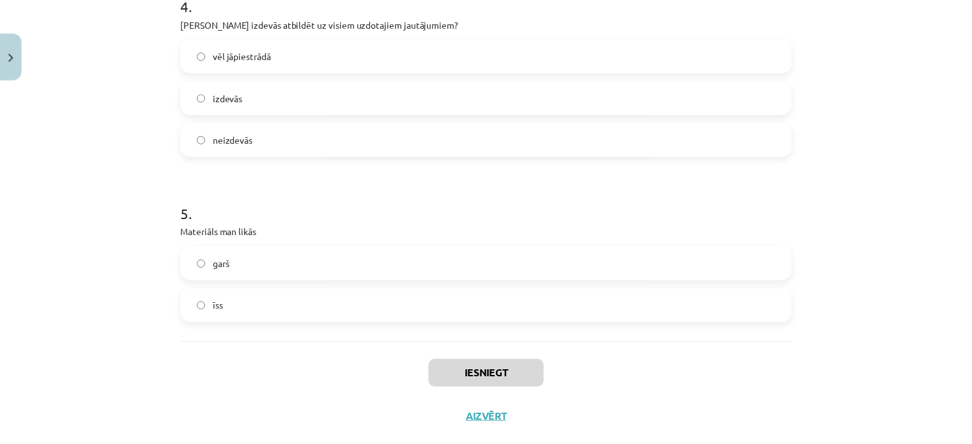
scroll to position [809, 0]
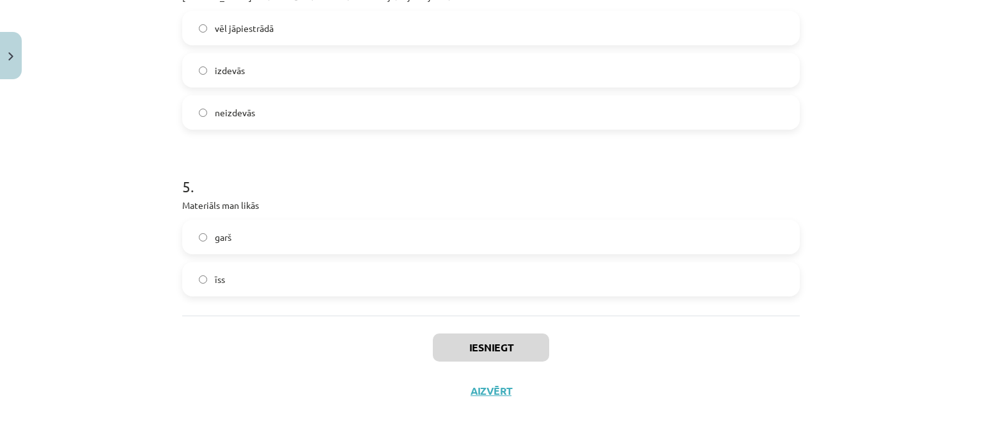
click at [541, 280] on label "īss" at bounding box center [490, 279] width 615 height 32
click at [516, 336] on button "Iesniegt" at bounding box center [491, 348] width 116 height 28
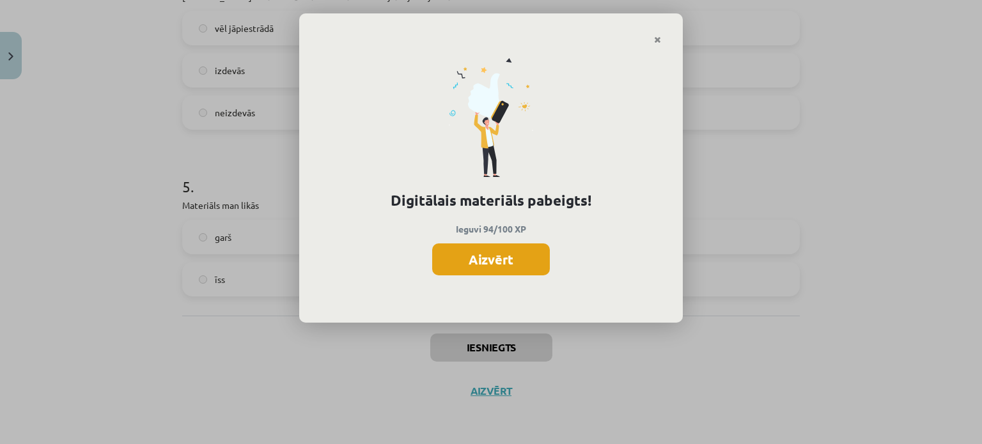
click at [510, 260] on button "Aizvērt" at bounding box center [491, 260] width 118 height 32
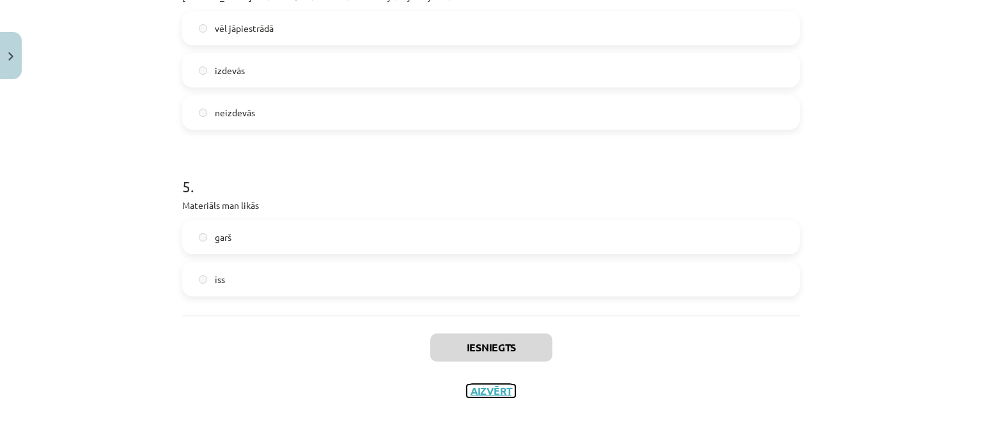
click at [496, 390] on button "Aizvērt" at bounding box center [491, 391] width 49 height 13
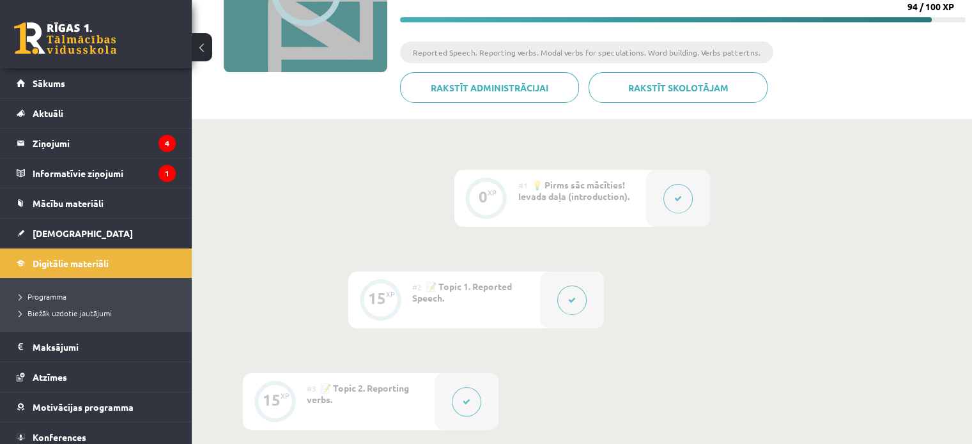
scroll to position [0, 0]
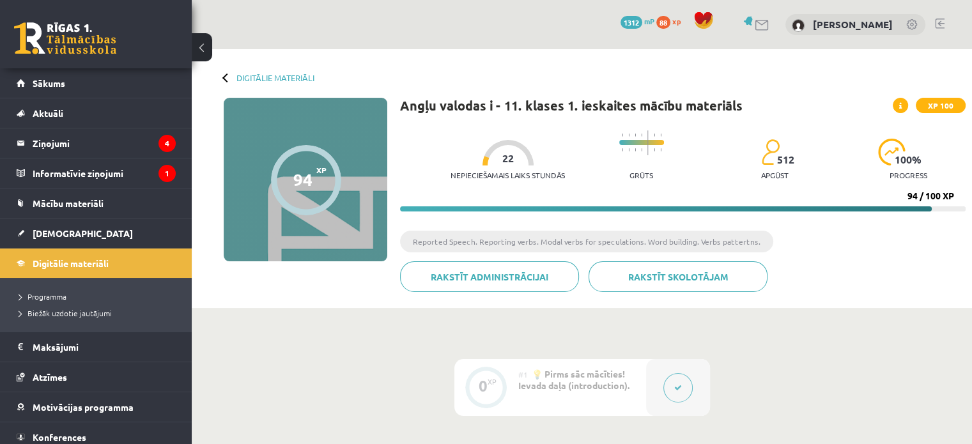
click at [90, 21] on div "0 Dāvanas 1312 mP 88 xp" at bounding box center [96, 34] width 192 height 68
click at [88, 42] on link at bounding box center [65, 38] width 102 height 32
